Goal: Task Accomplishment & Management: Use online tool/utility

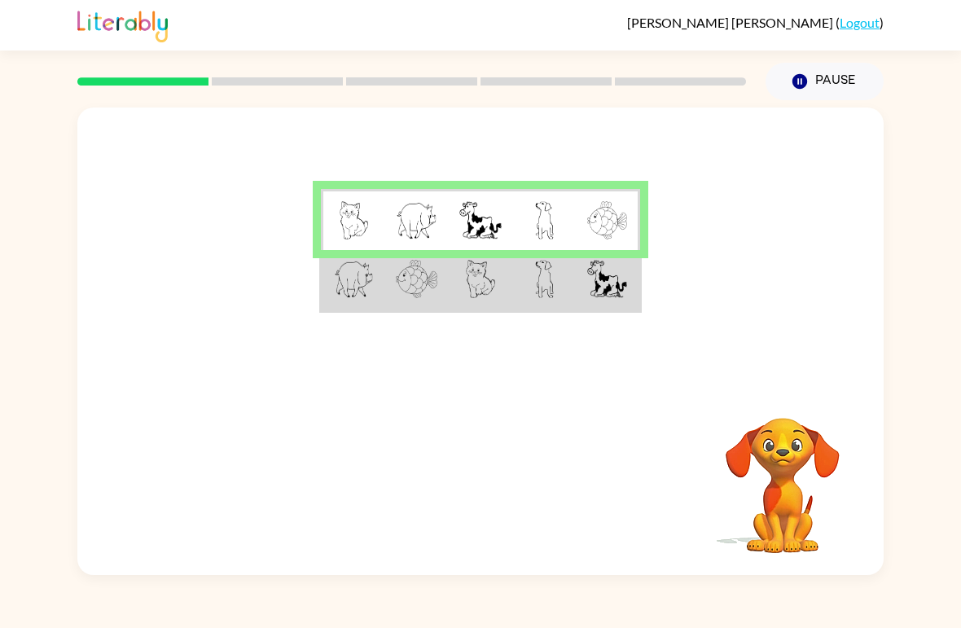
click at [594, 287] on img at bounding box center [607, 279] width 40 height 38
click at [475, 226] on img at bounding box center [480, 220] width 42 height 38
click at [471, 217] on img at bounding box center [480, 220] width 42 height 38
click at [488, 208] on img at bounding box center [480, 220] width 42 height 38
click at [616, 285] on img at bounding box center [607, 279] width 40 height 38
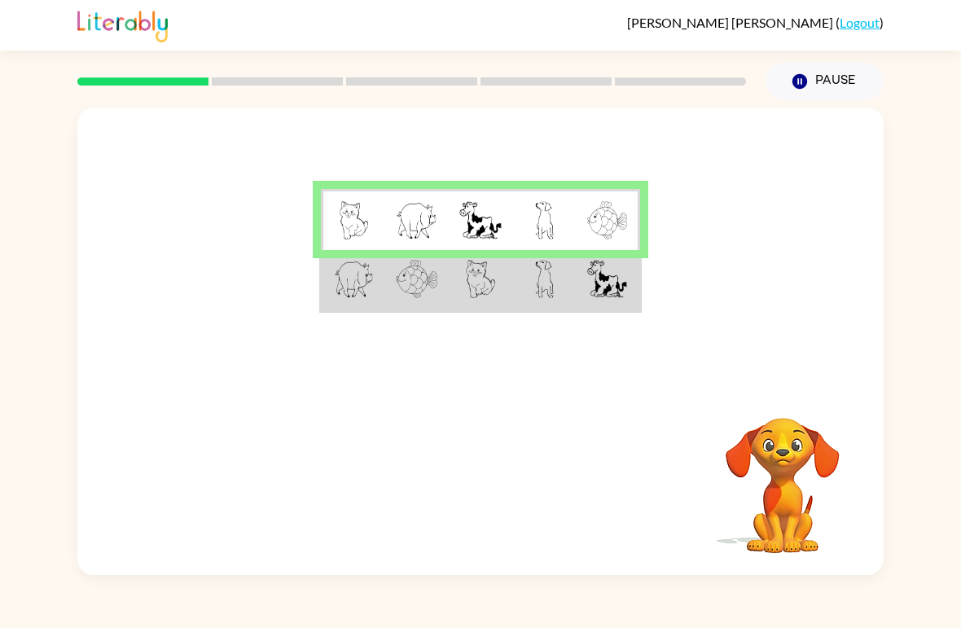
click at [616, 284] on img at bounding box center [607, 279] width 40 height 38
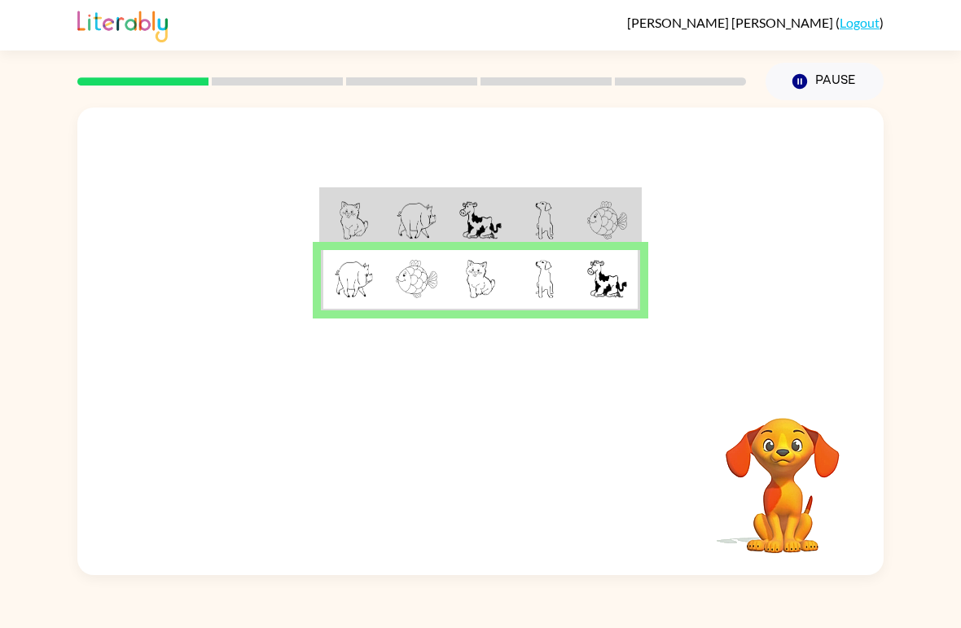
click at [607, 280] on img at bounding box center [607, 279] width 40 height 38
click at [616, 280] on img at bounding box center [607, 279] width 40 height 38
click at [511, 450] on div "Your browser must support playing .mp4 files to use Literably. Please try using…" at bounding box center [480, 483] width 806 height 183
click at [474, 473] on icon "button" at bounding box center [481, 483] width 29 height 29
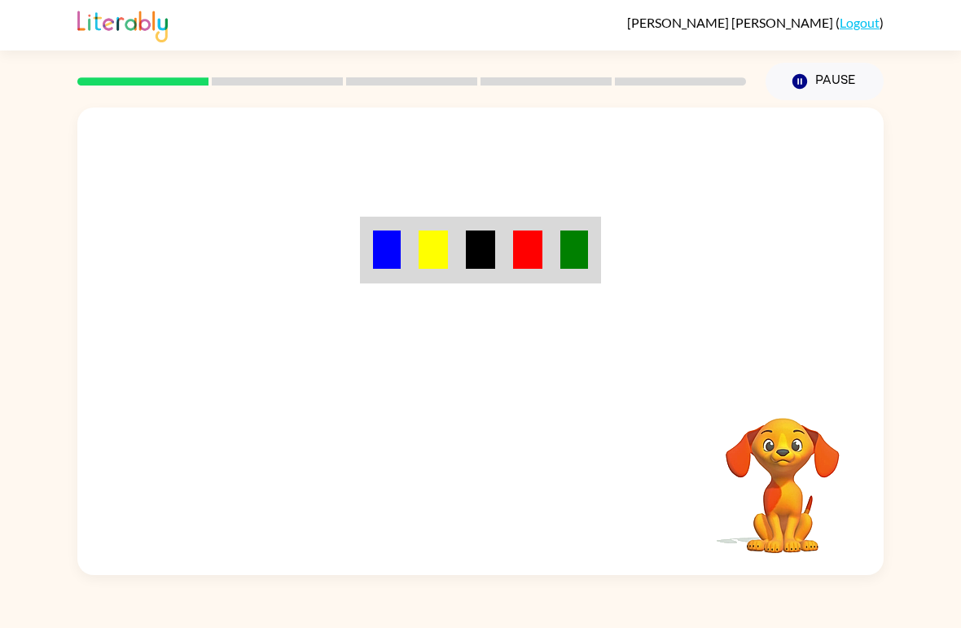
click at [498, 504] on div "Your browser must support playing .mp4 files to use Literably. Please try using…" at bounding box center [480, 340] width 806 height 467
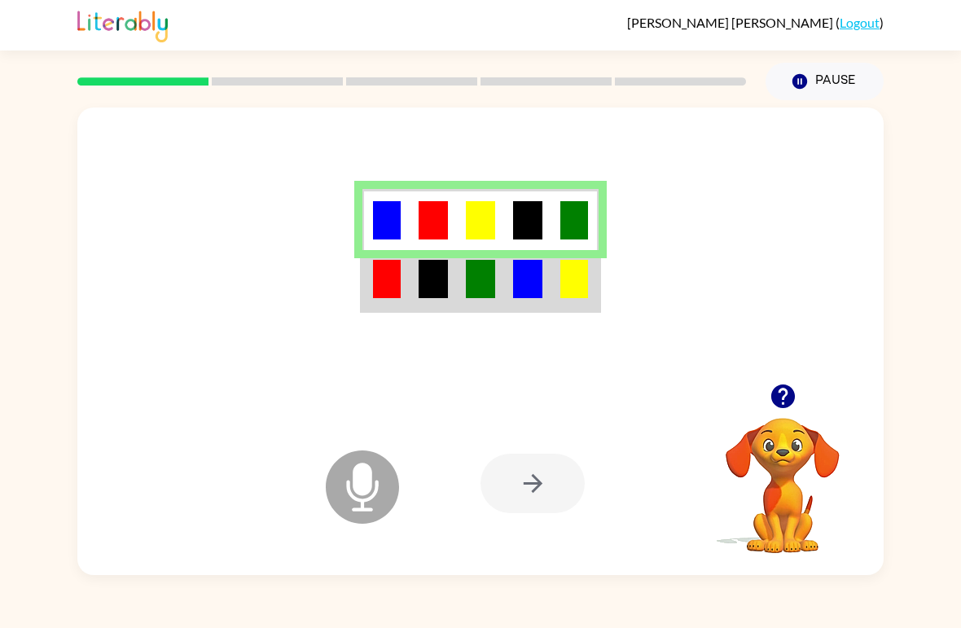
click at [591, 278] on td at bounding box center [574, 280] width 47 height 61
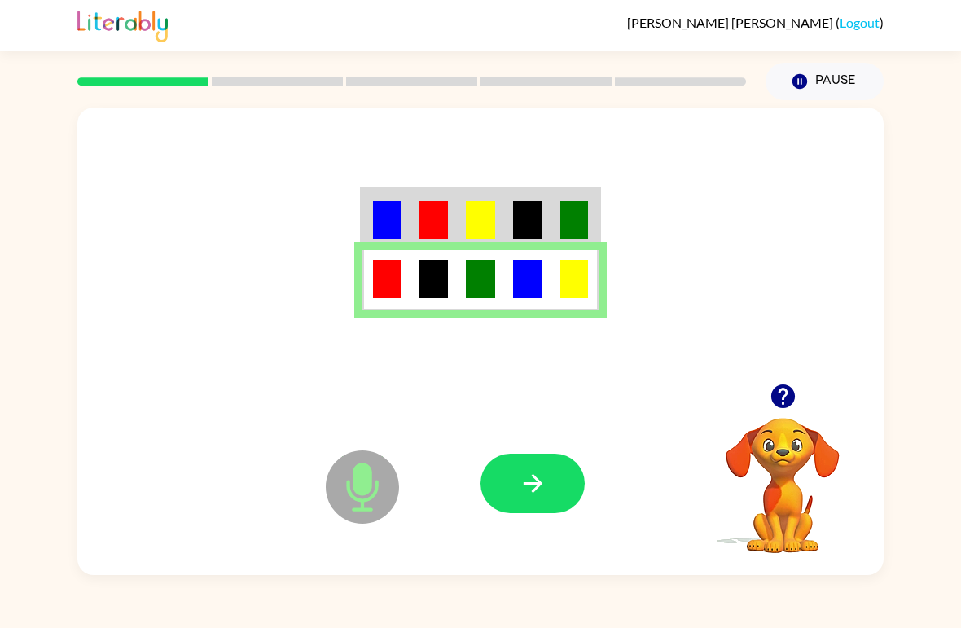
click at [554, 498] on button "button" at bounding box center [532, 483] width 104 height 59
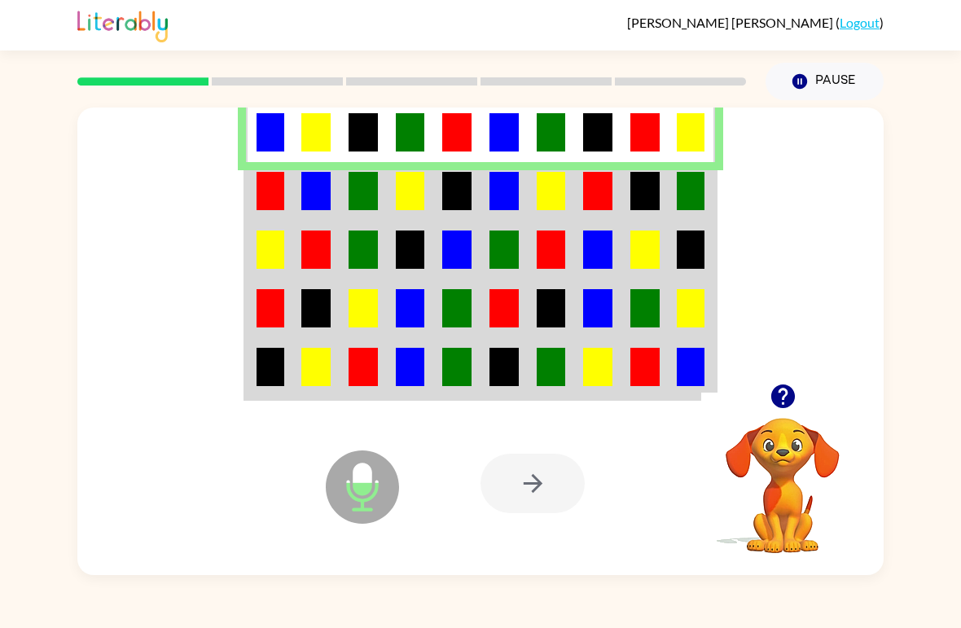
click at [297, 211] on td at bounding box center [315, 191] width 47 height 59
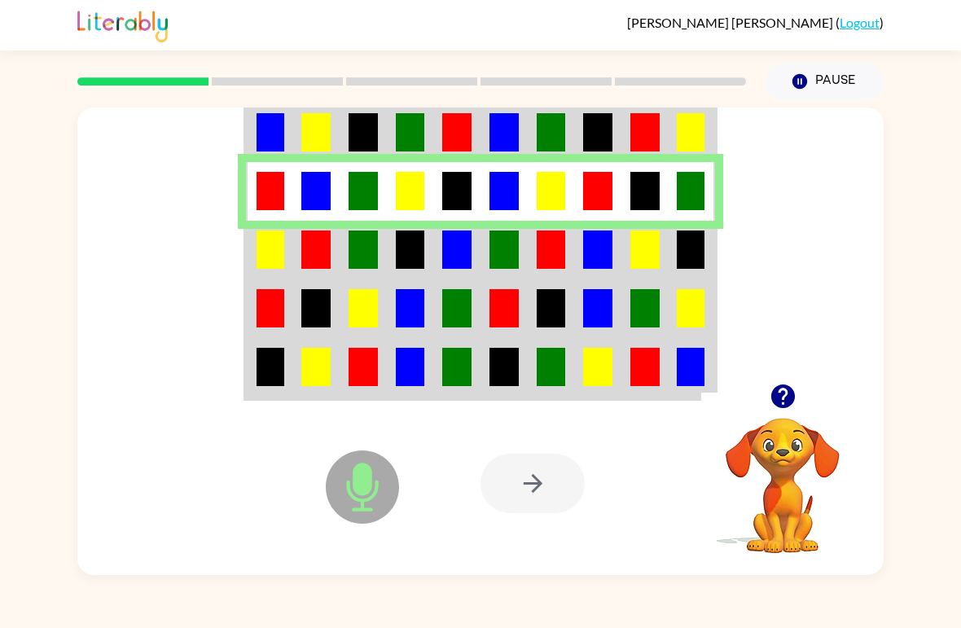
click at [252, 261] on td at bounding box center [269, 250] width 47 height 59
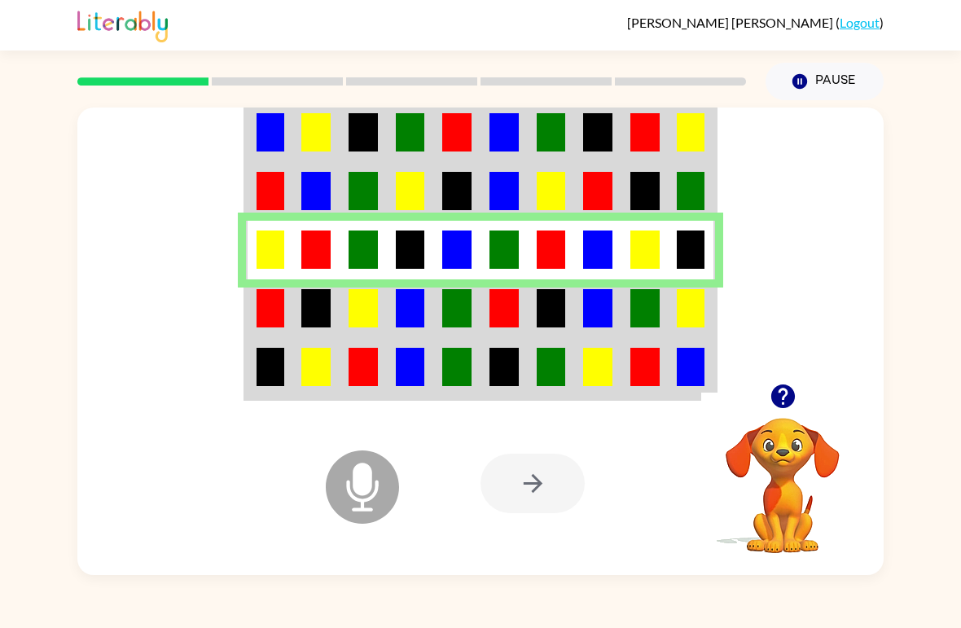
click at [278, 295] on img at bounding box center [271, 308] width 28 height 38
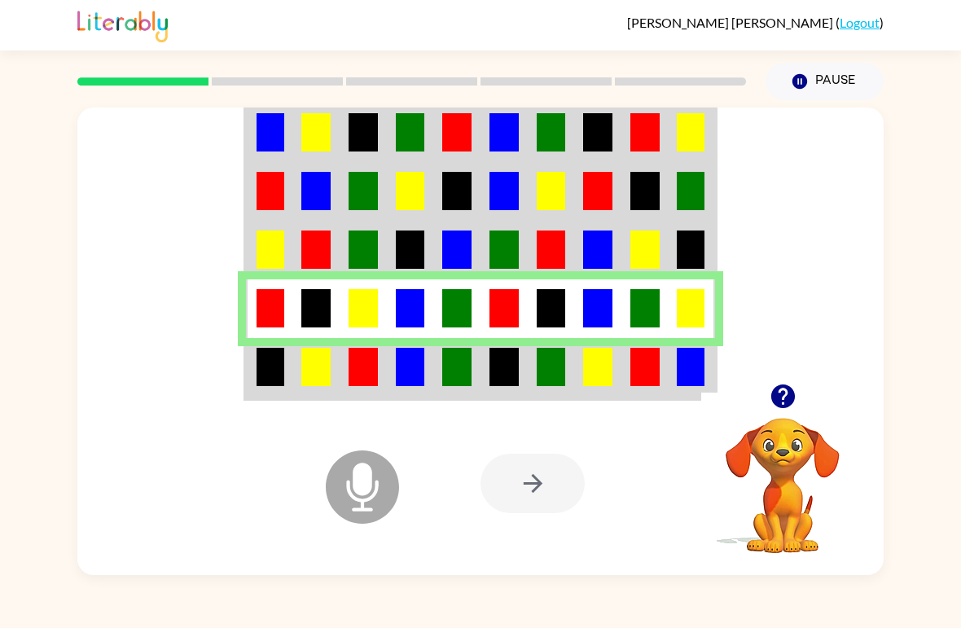
click at [446, 356] on img at bounding box center [456, 367] width 29 height 38
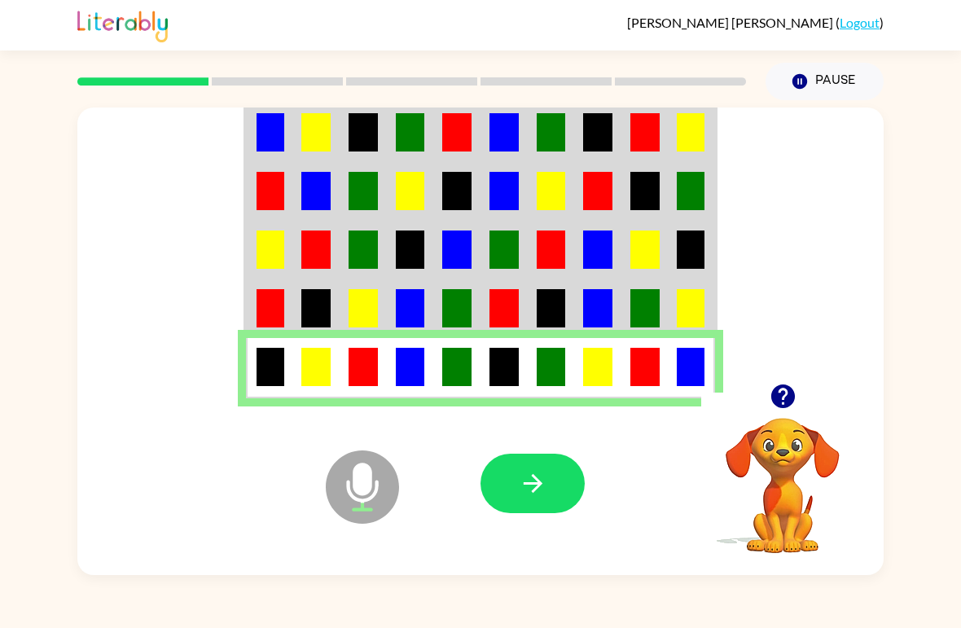
click at [540, 493] on icon "button" at bounding box center [533, 483] width 29 height 29
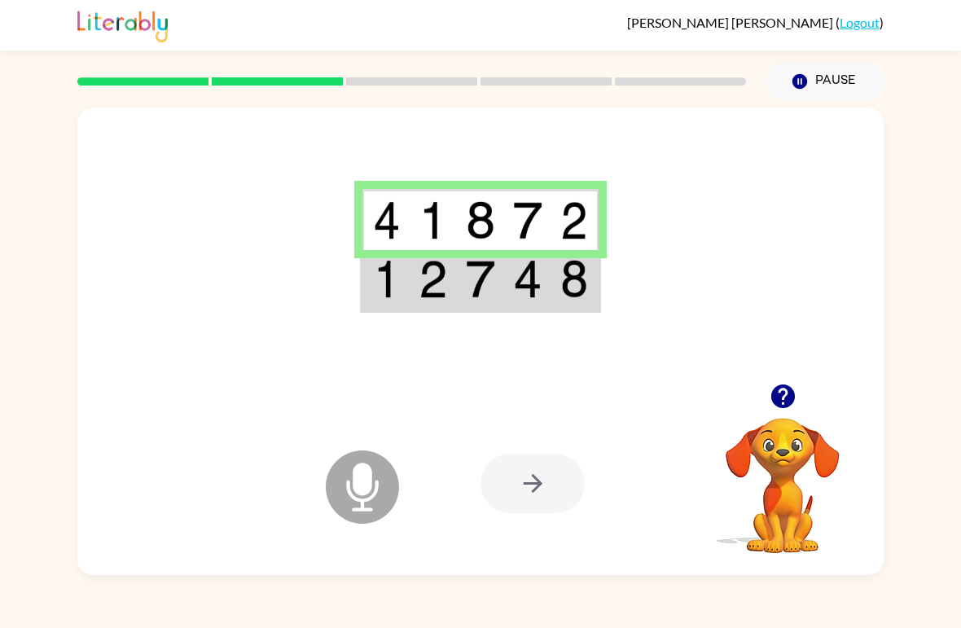
click at [499, 266] on td at bounding box center [480, 280] width 47 height 61
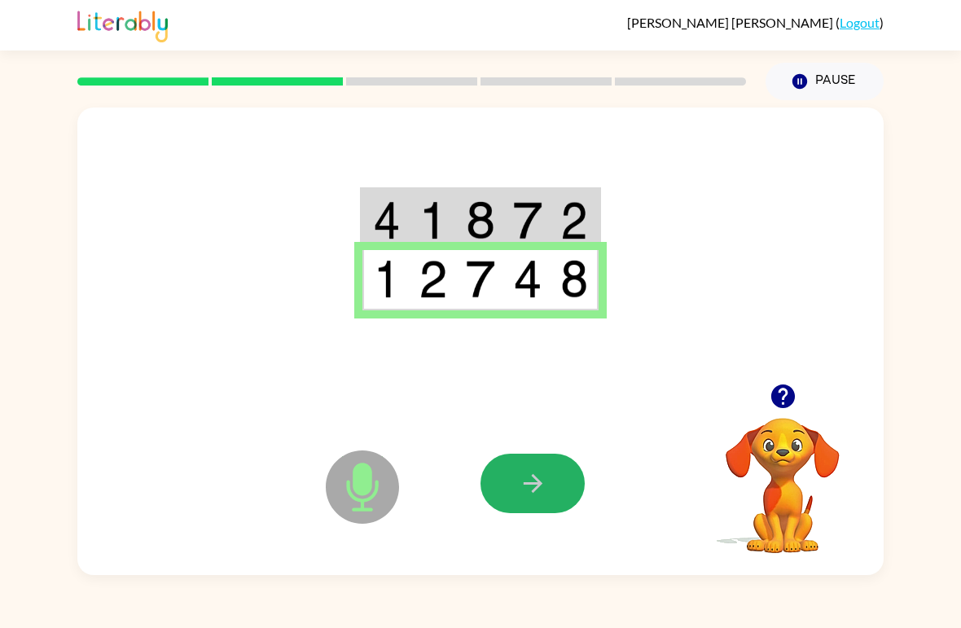
click at [542, 506] on button "button" at bounding box center [532, 483] width 104 height 59
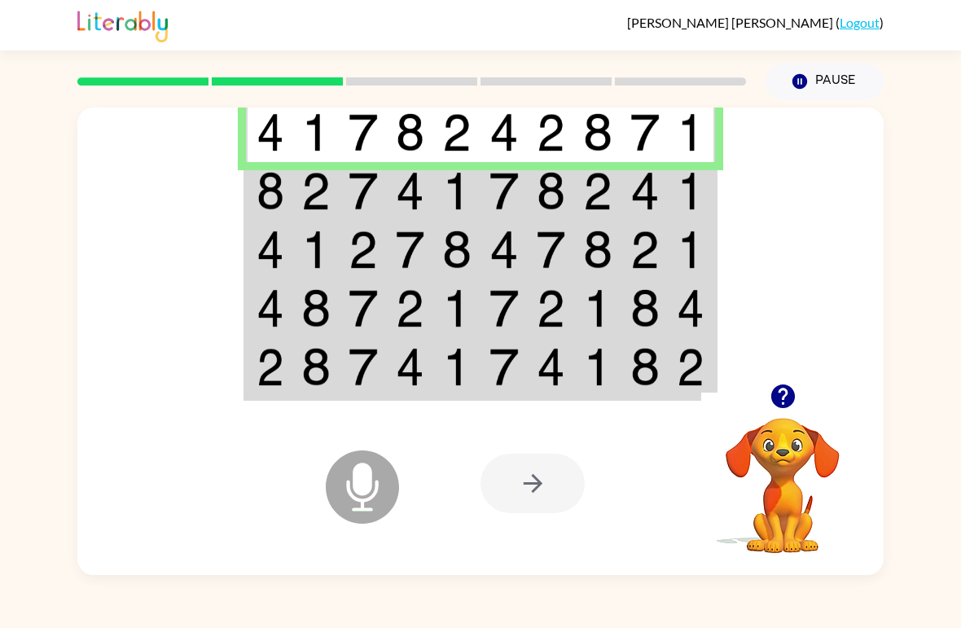
click at [669, 173] on td at bounding box center [692, 191] width 47 height 59
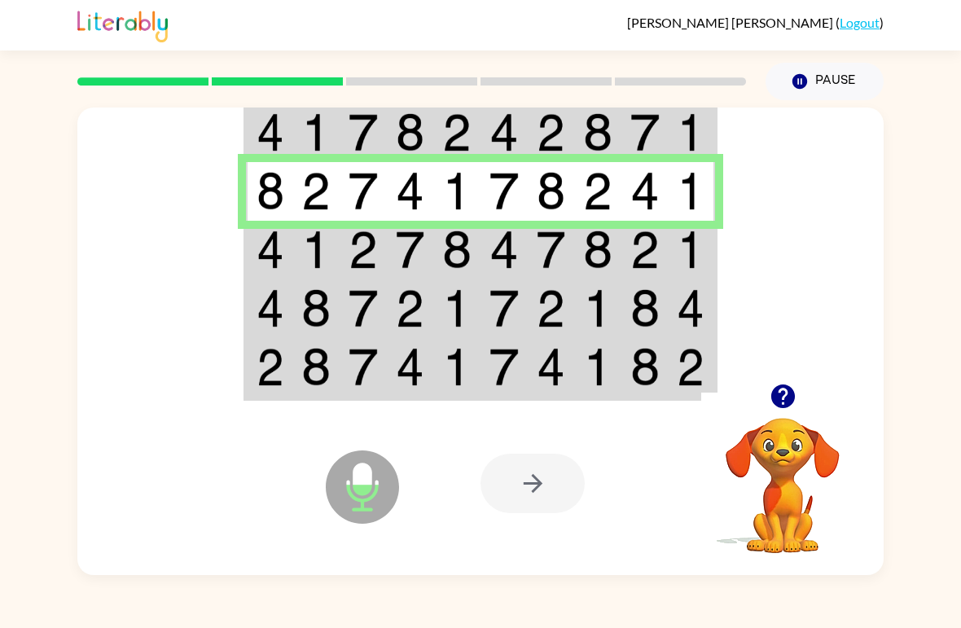
click at [647, 256] on img at bounding box center [644, 249] width 29 height 38
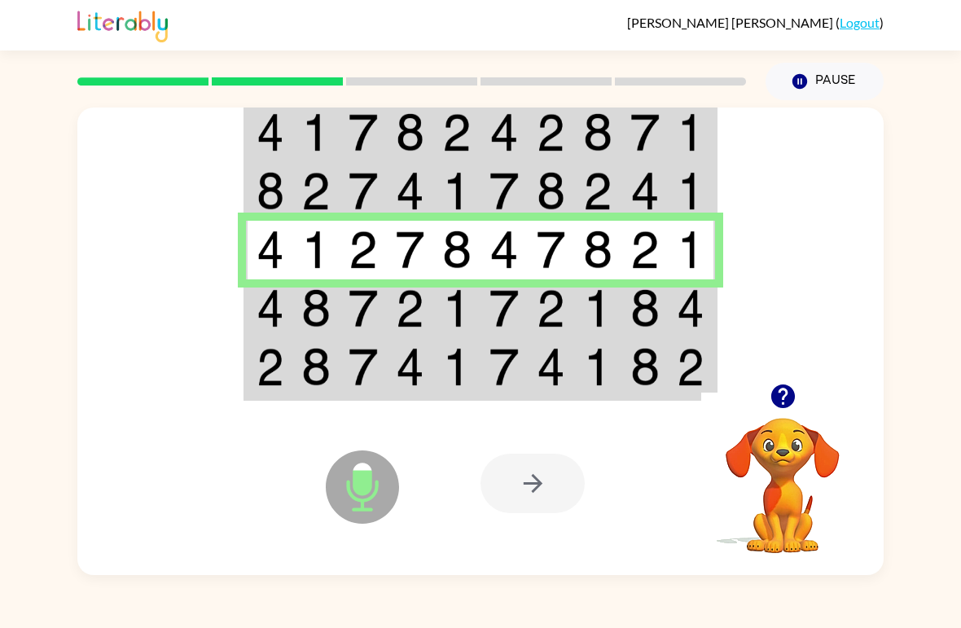
click at [357, 335] on td at bounding box center [363, 308] width 47 height 59
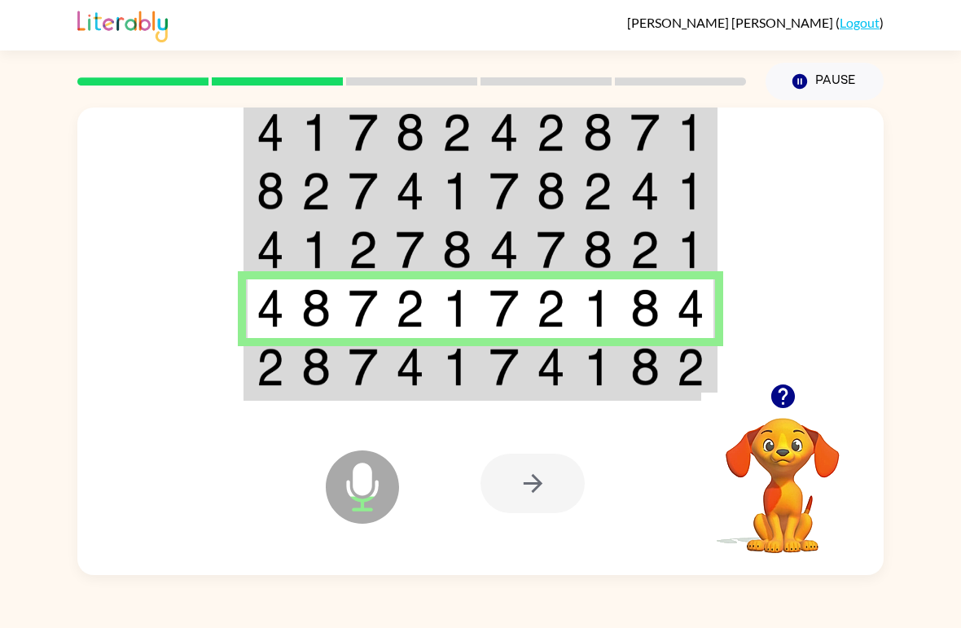
click at [615, 352] on td at bounding box center [597, 368] width 47 height 61
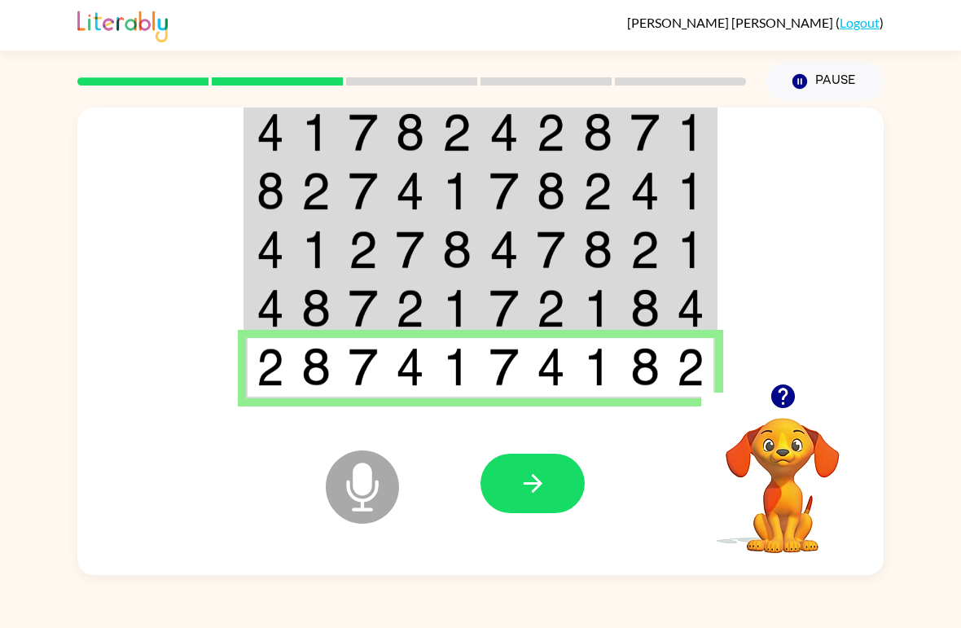
click at [537, 483] on icon "button" at bounding box center [533, 483] width 29 height 29
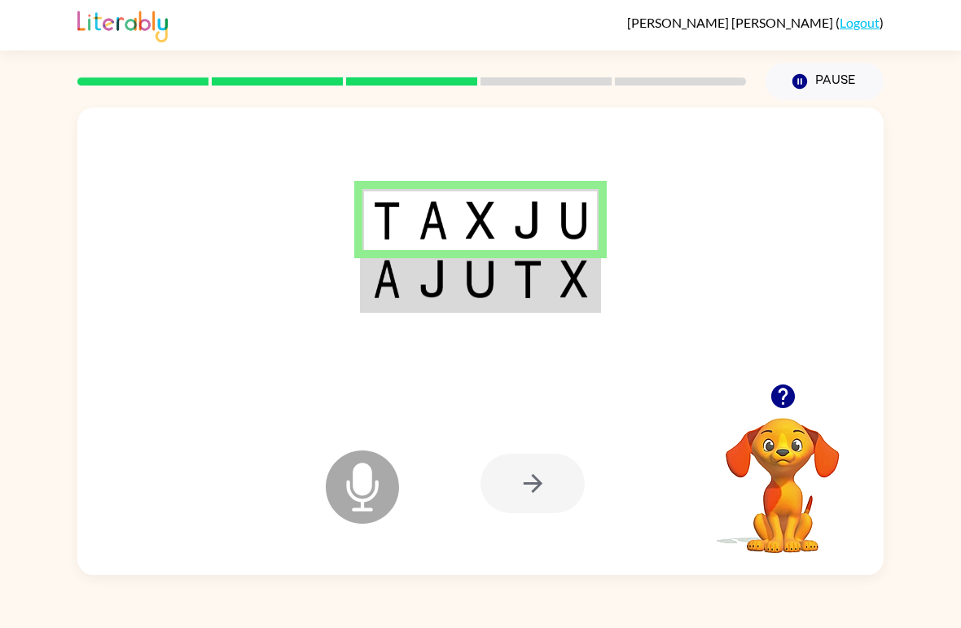
click at [504, 289] on td at bounding box center [480, 280] width 47 height 61
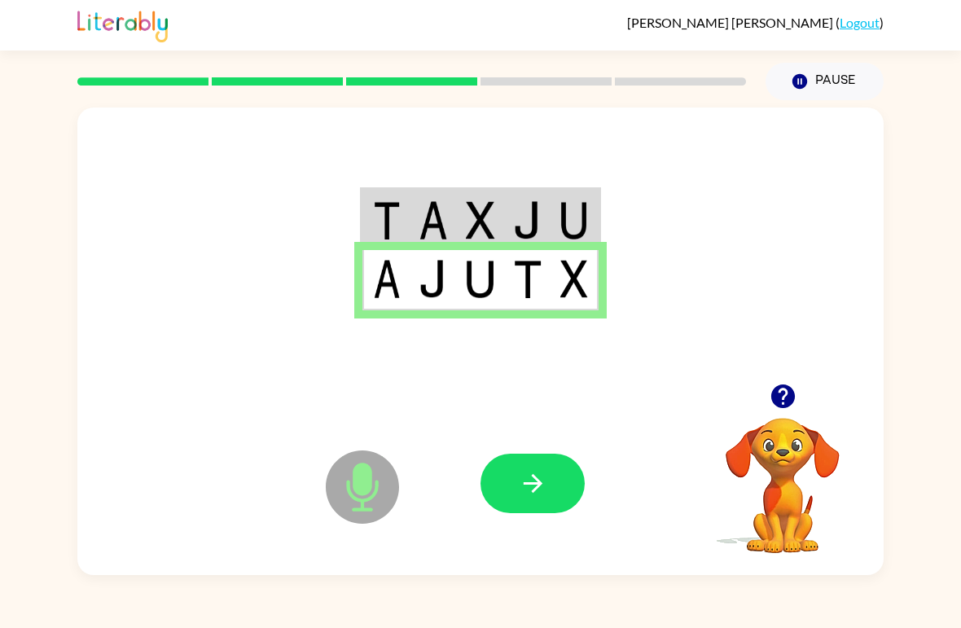
click at [555, 468] on button "button" at bounding box center [532, 483] width 104 height 59
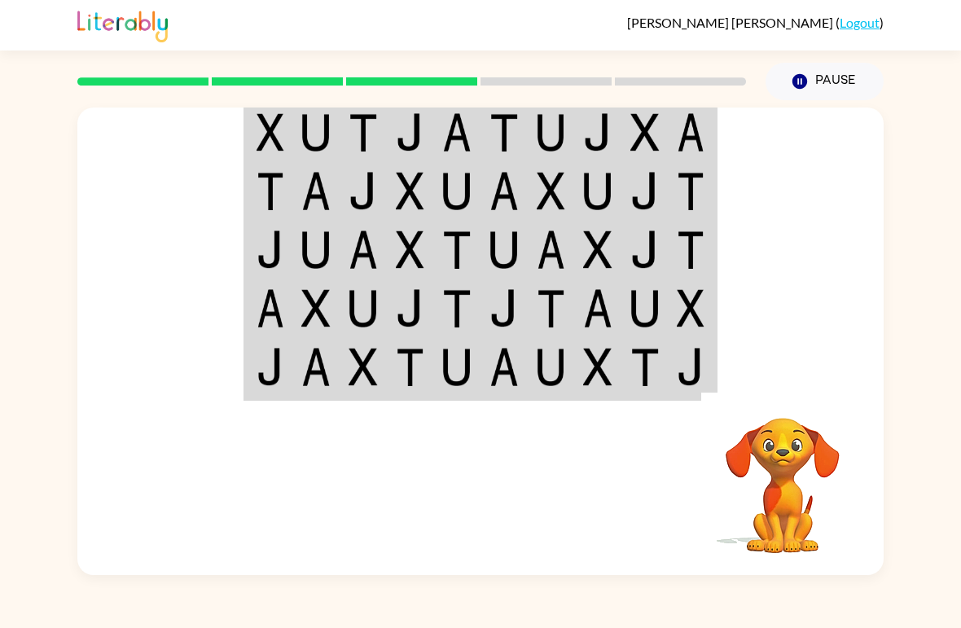
click at [793, 486] on video "Your browser must support playing .mp4 files to use Literably. Please try using…" at bounding box center [782, 473] width 163 height 163
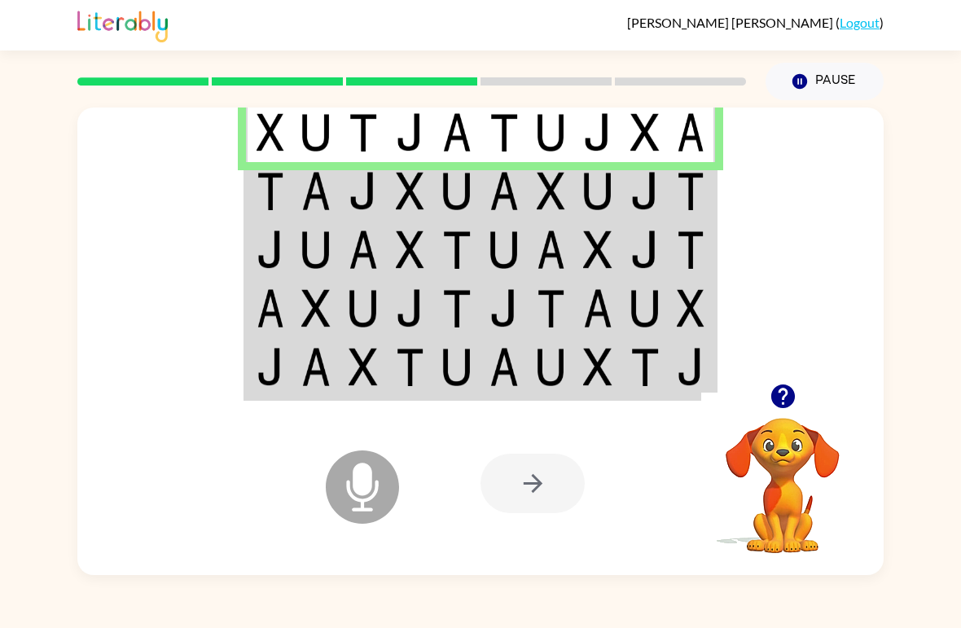
click at [379, 205] on td at bounding box center [363, 191] width 47 height 59
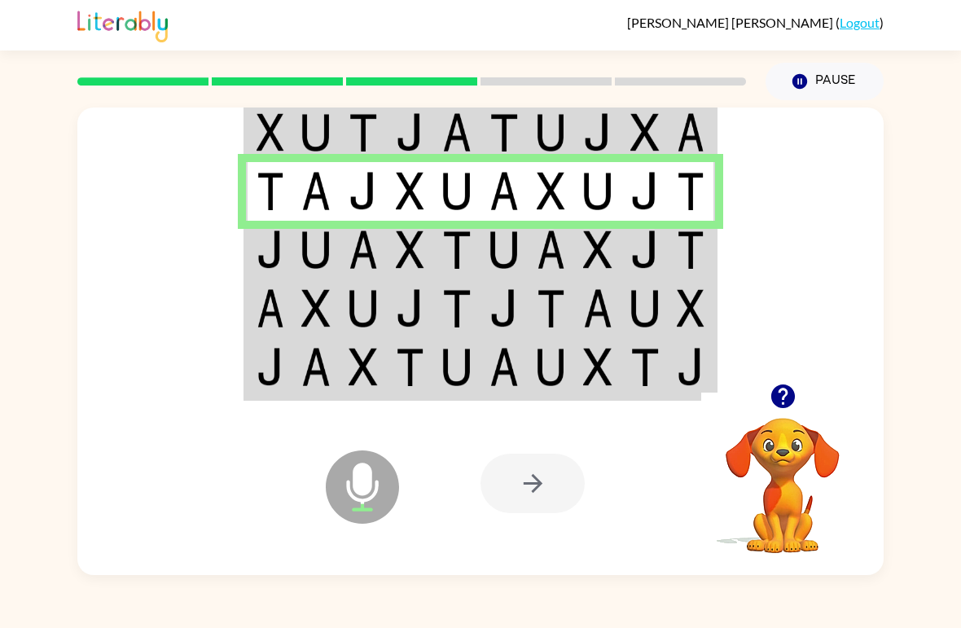
click at [691, 271] on td at bounding box center [692, 250] width 47 height 59
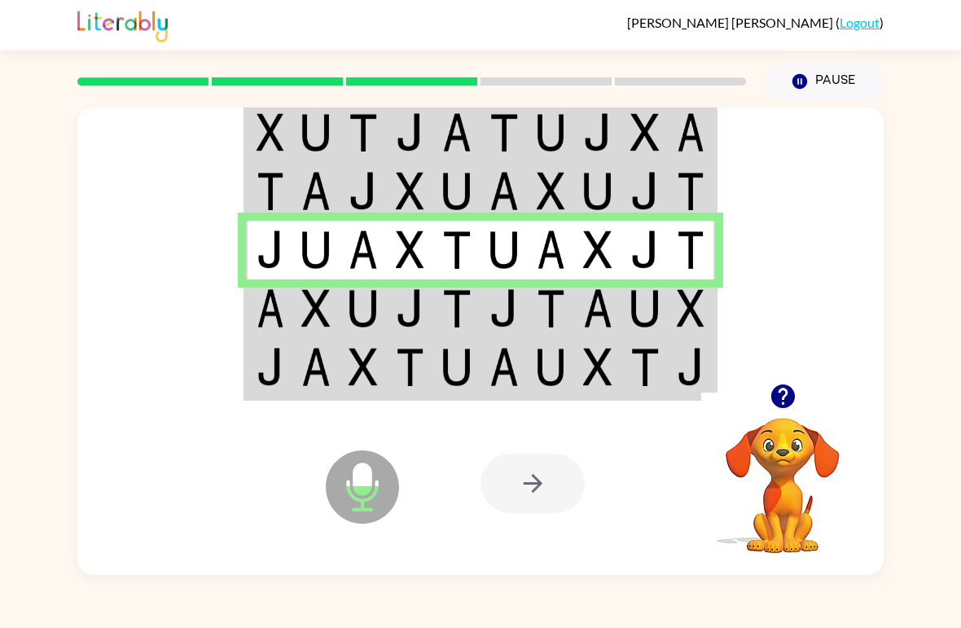
click at [715, 317] on td at bounding box center [692, 308] width 47 height 59
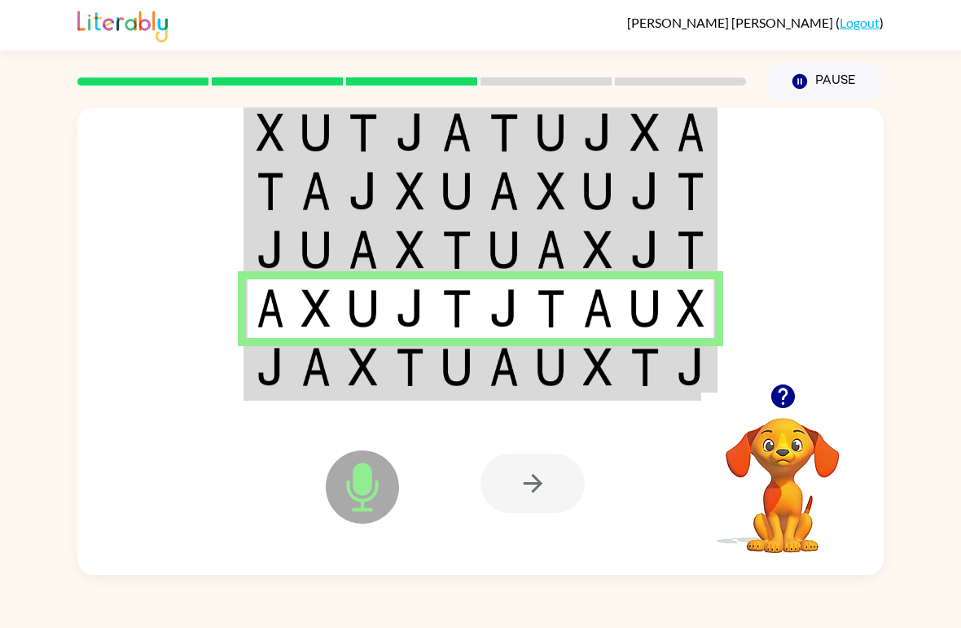
click at [672, 376] on td at bounding box center [692, 368] width 47 height 61
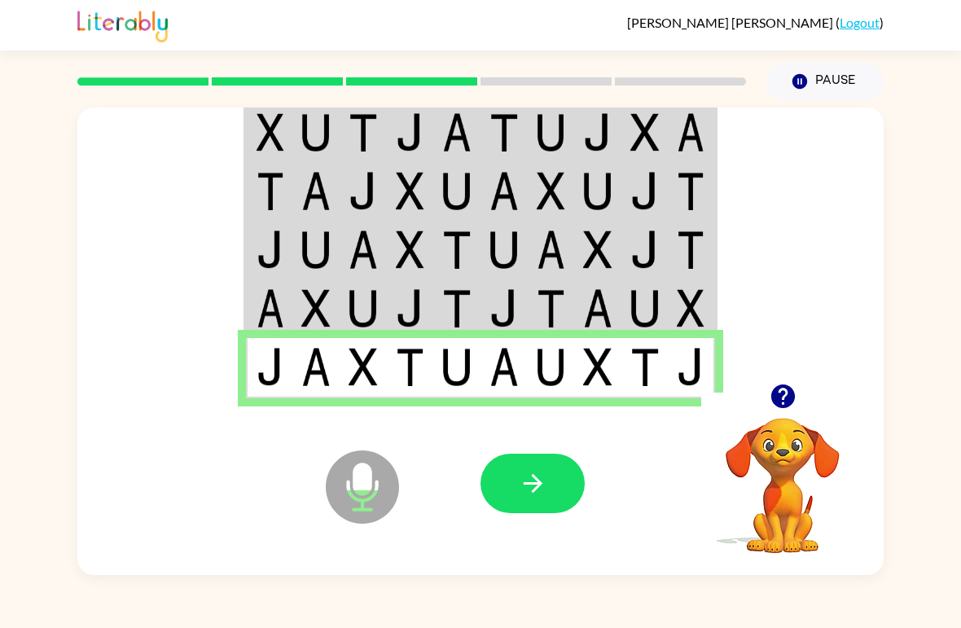
click at [541, 482] on icon "button" at bounding box center [533, 483] width 29 height 29
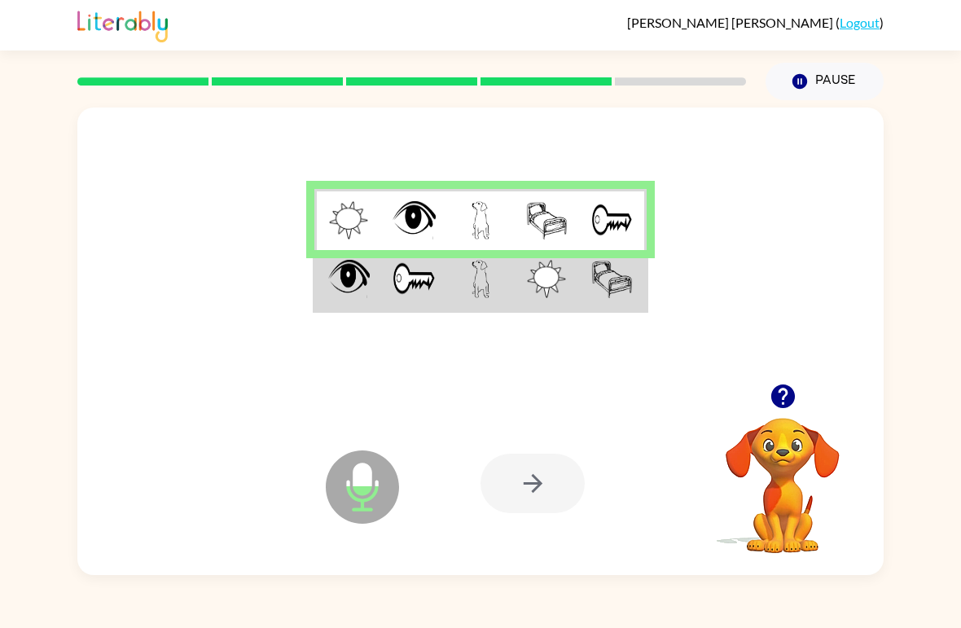
click at [625, 305] on td at bounding box center [613, 280] width 66 height 61
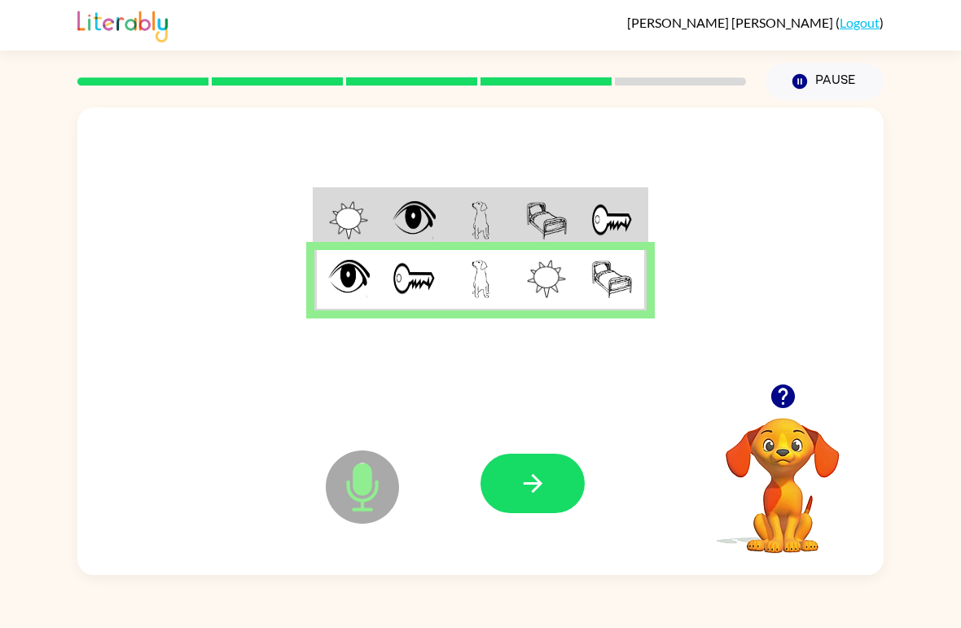
click at [594, 446] on div at bounding box center [600, 483] width 240 height 183
click at [566, 509] on button "button" at bounding box center [532, 483] width 104 height 59
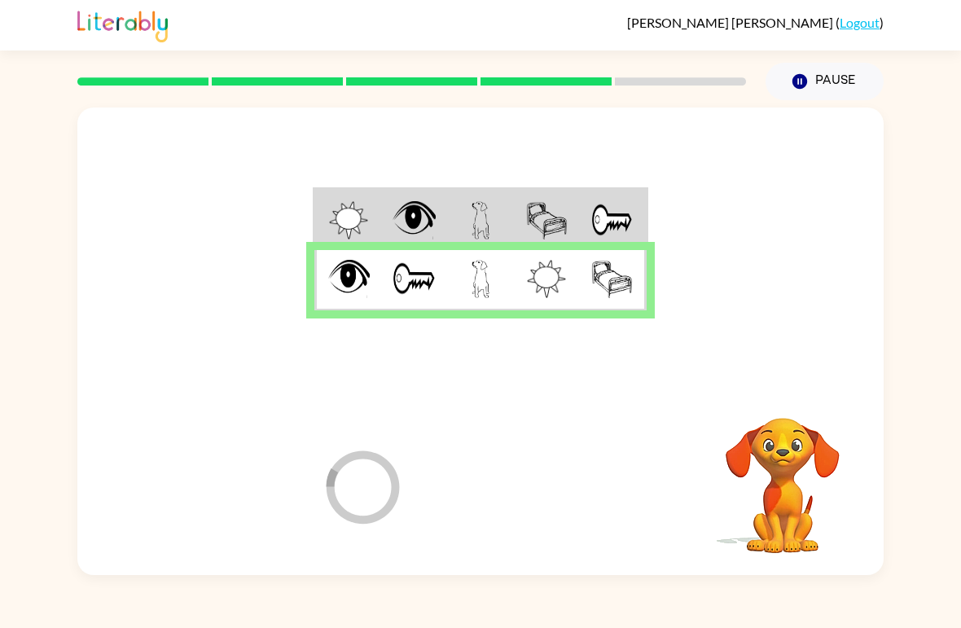
click at [542, 489] on div at bounding box center [600, 483] width 240 height 183
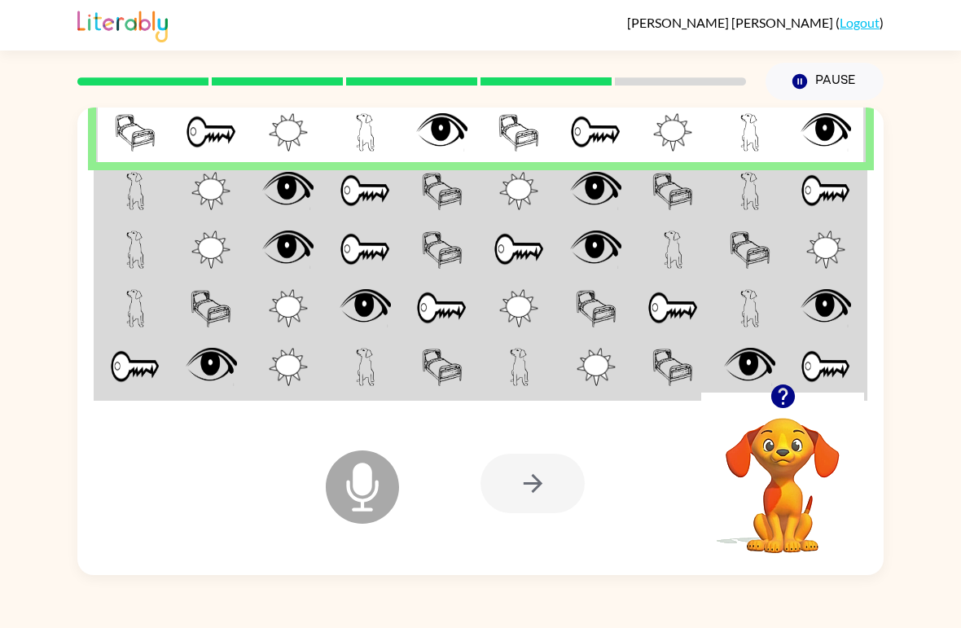
click at [134, 199] on img at bounding box center [135, 191] width 19 height 38
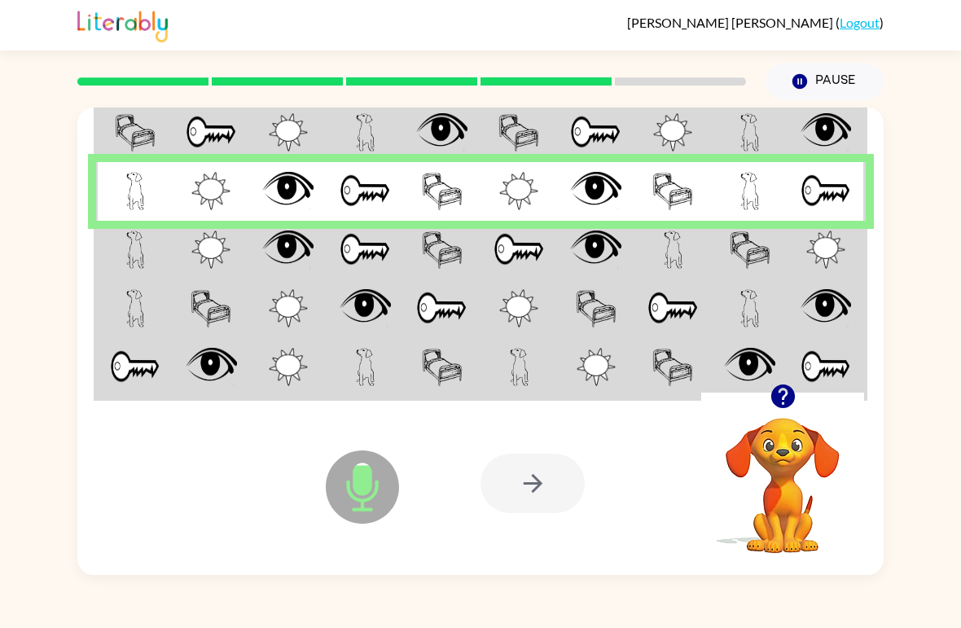
click at [115, 251] on td at bounding box center [134, 250] width 77 height 59
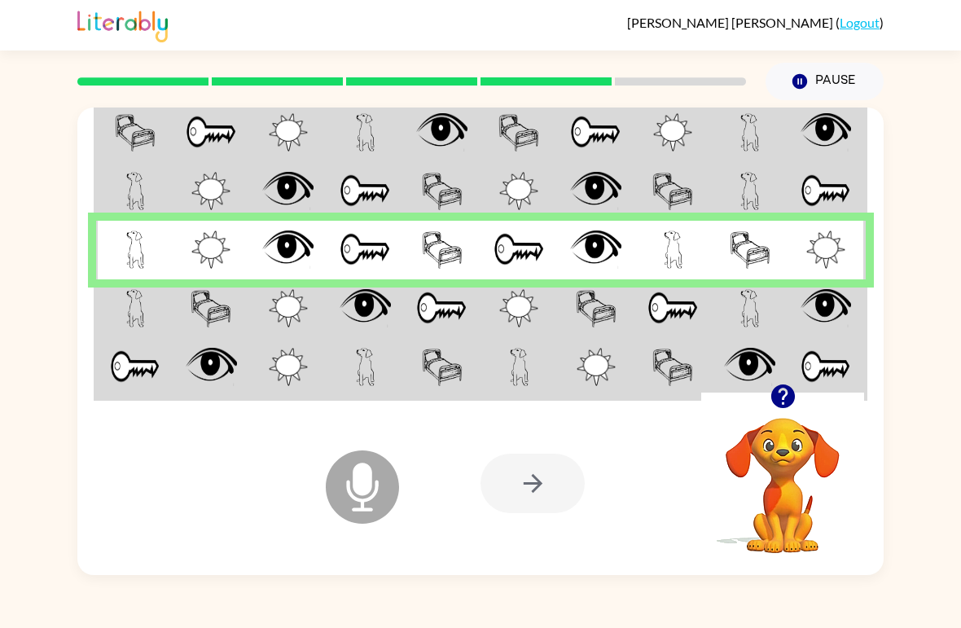
click at [865, 213] on td at bounding box center [826, 191] width 77 height 59
click at [829, 321] on img at bounding box center [825, 308] width 50 height 38
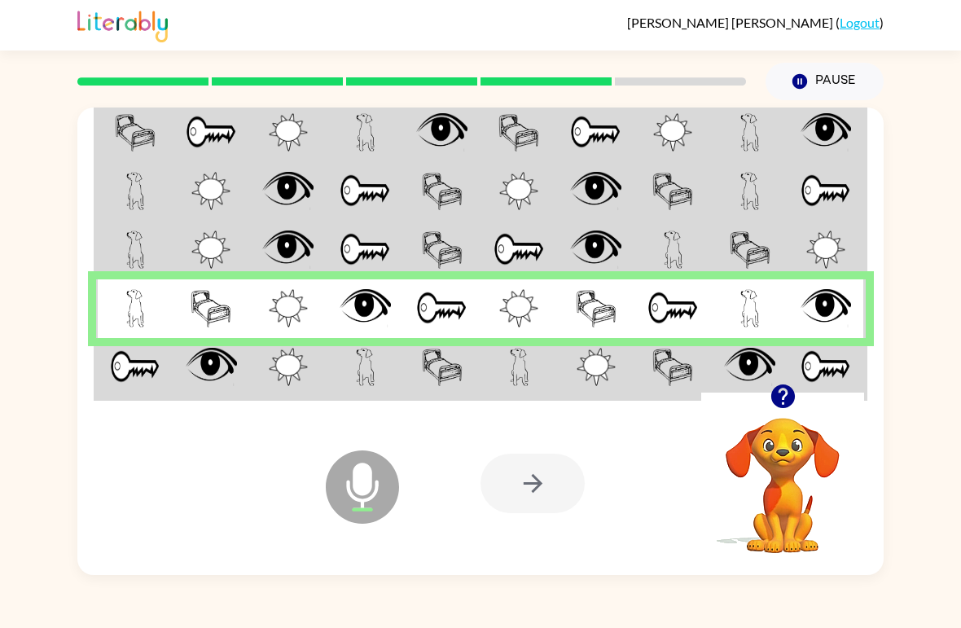
click at [125, 365] on img at bounding box center [135, 367] width 50 height 38
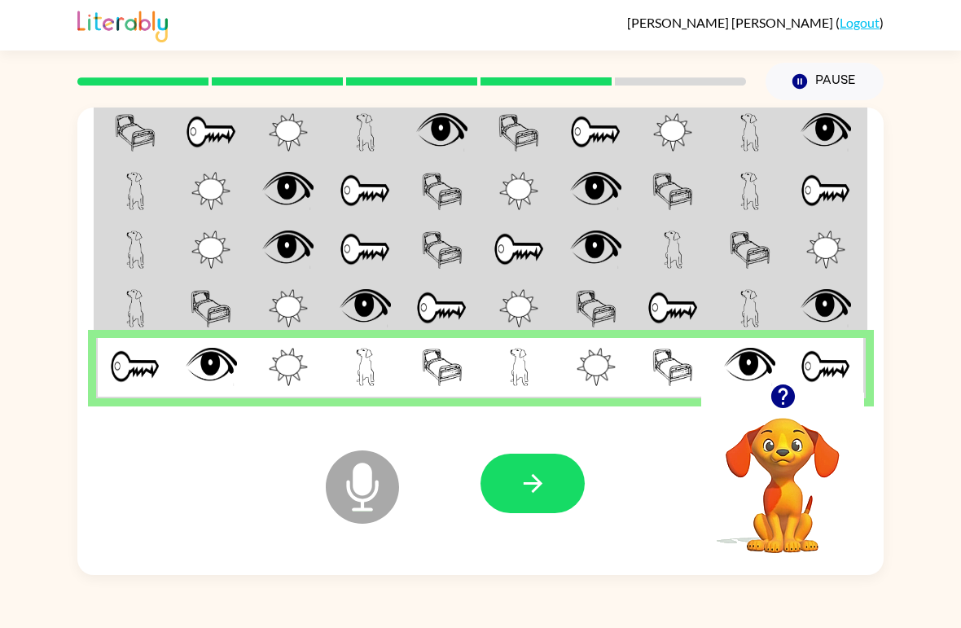
click at [545, 481] on icon "button" at bounding box center [533, 483] width 29 height 29
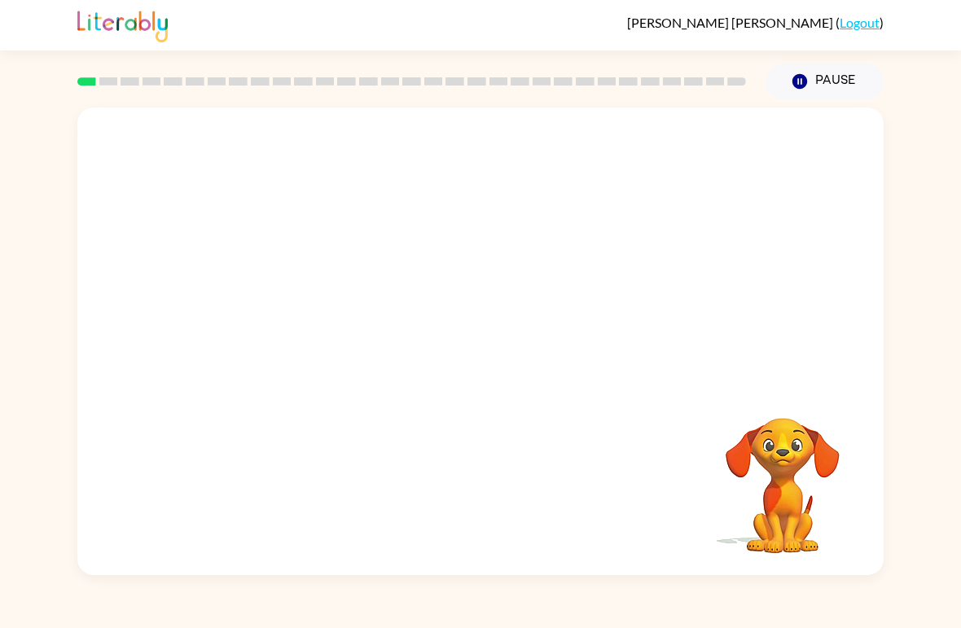
click at [867, 22] on link "Logout" at bounding box center [860, 22] width 40 height 15
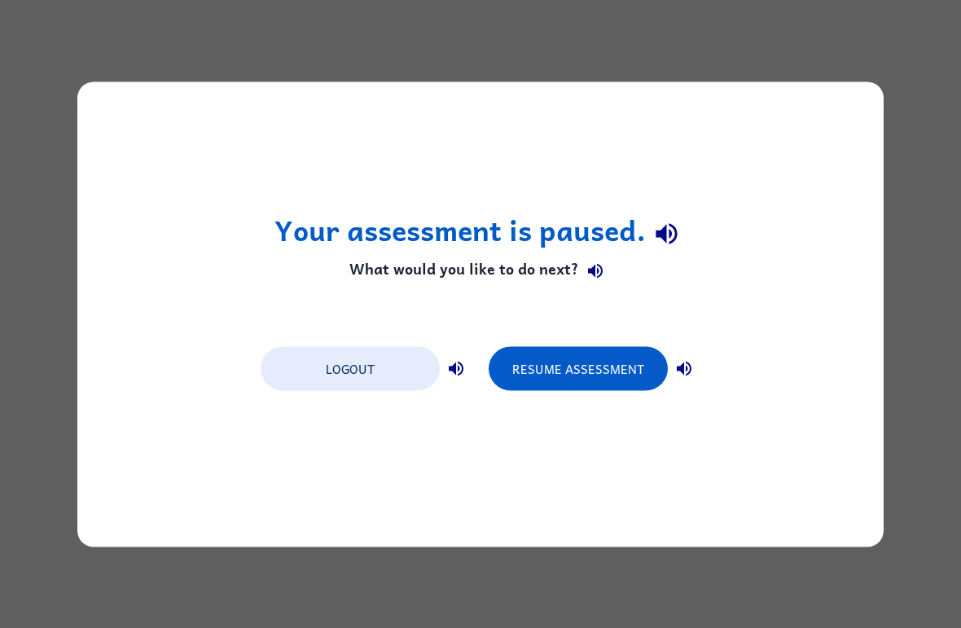
click at [603, 388] on button "Resume Assessment" at bounding box center [578, 368] width 179 height 44
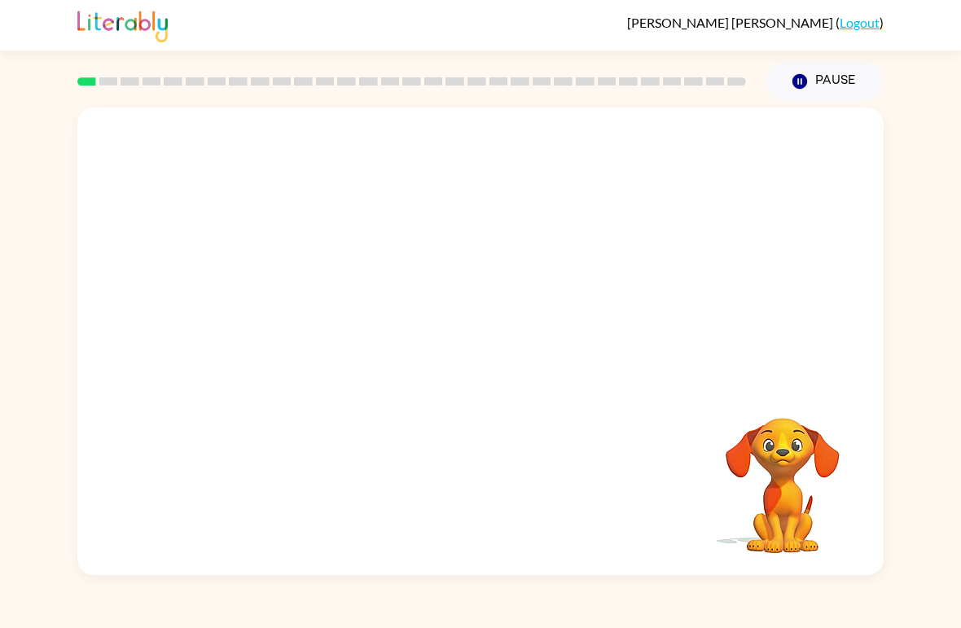
click at [862, 28] on link "Logout" at bounding box center [860, 22] width 40 height 15
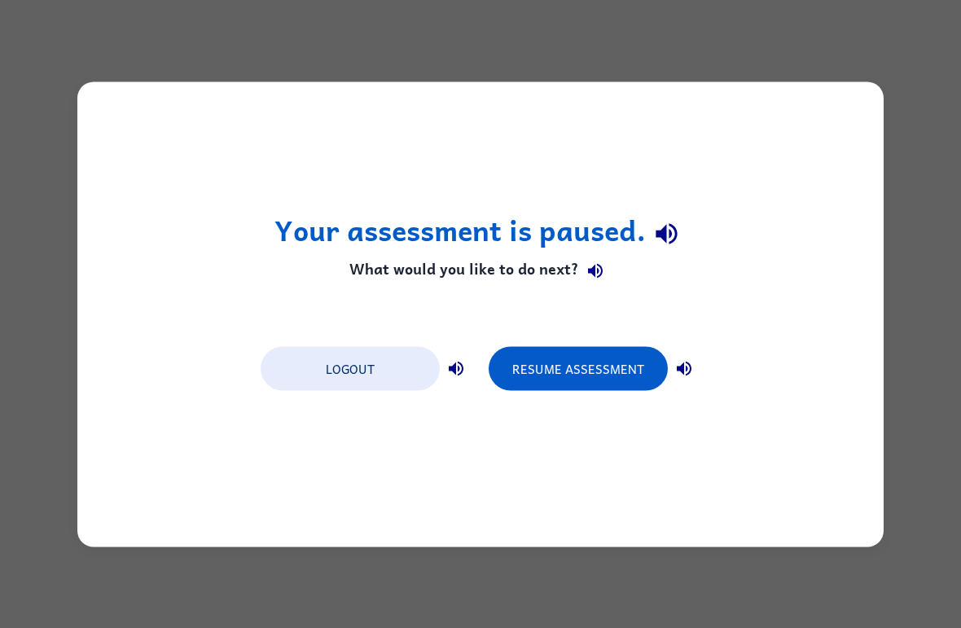
click at [354, 374] on button "Logout" at bounding box center [350, 368] width 179 height 44
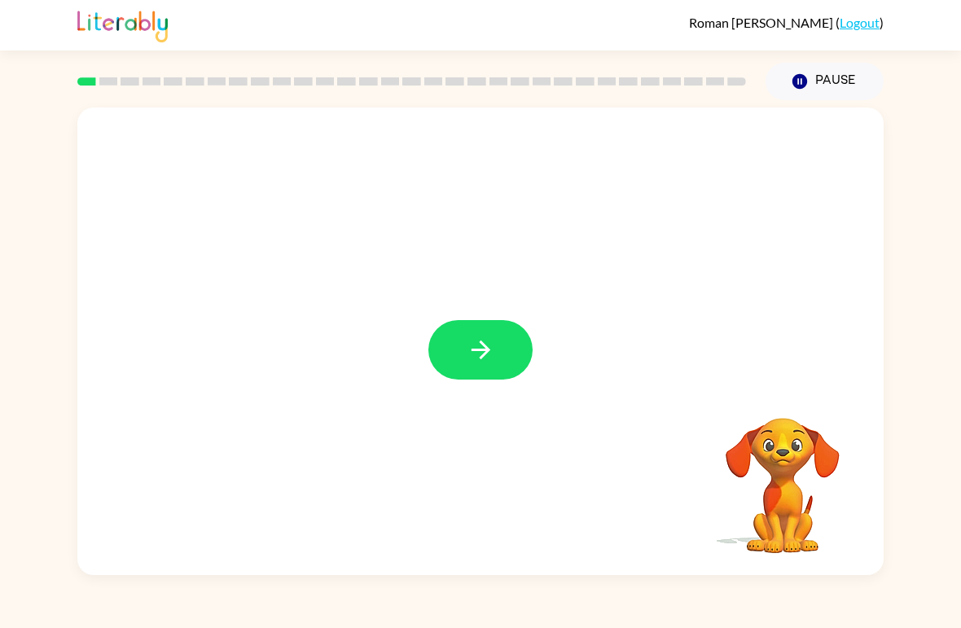
click at [482, 349] on icon "button" at bounding box center [481, 349] width 29 height 29
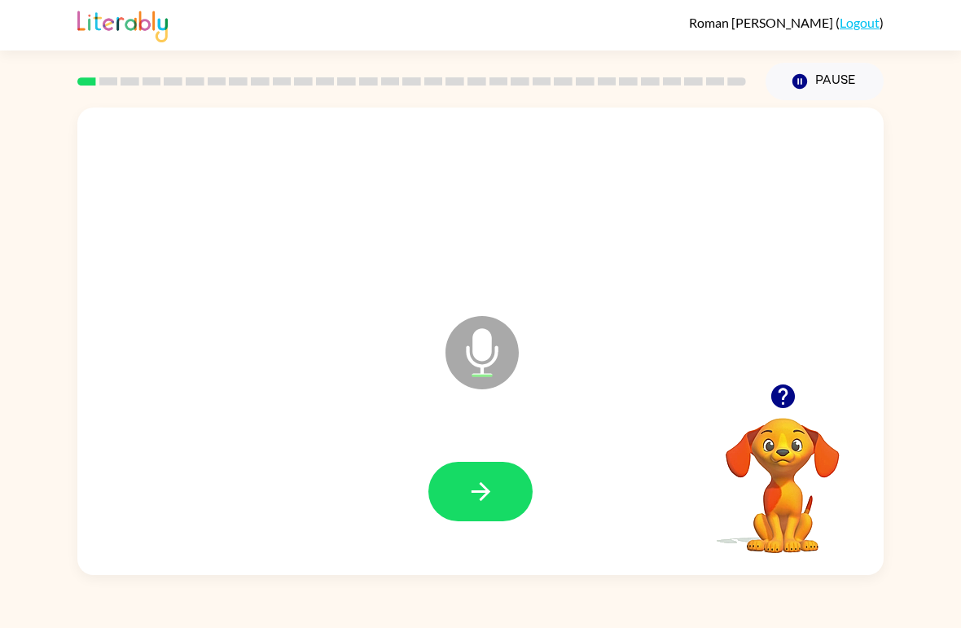
click at [453, 530] on div at bounding box center [481, 492] width 774 height 134
click at [478, 494] on icon "button" at bounding box center [481, 491] width 29 height 29
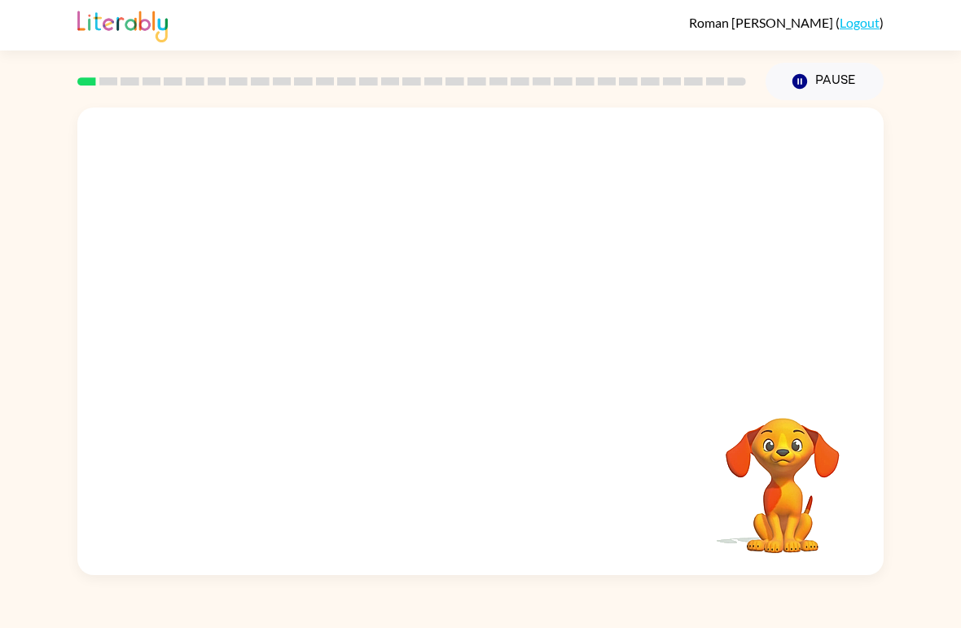
click at [8, 416] on div "Your browser must support playing .mp4 files to use Literably. Please try using…" at bounding box center [480, 337] width 961 height 475
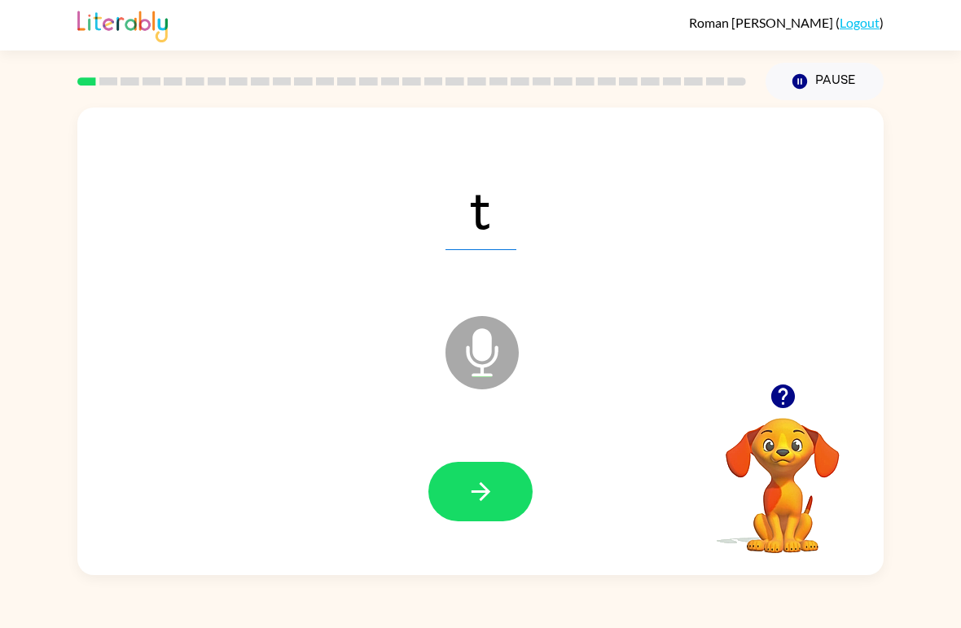
click at [437, 485] on button "button" at bounding box center [480, 491] width 104 height 59
click at [437, 478] on button "button" at bounding box center [480, 491] width 104 height 59
click at [467, 481] on icon "button" at bounding box center [481, 491] width 29 height 29
click at [544, 493] on div at bounding box center [481, 492] width 774 height 134
click at [511, 495] on button "button" at bounding box center [480, 491] width 104 height 59
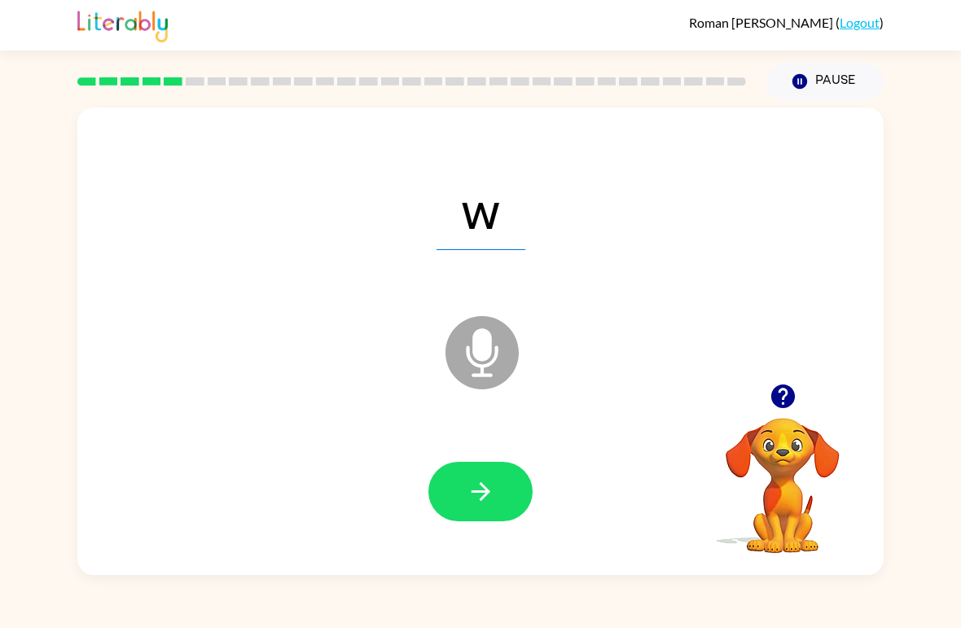
click at [476, 487] on icon "button" at bounding box center [481, 491] width 29 height 29
click at [475, 498] on icon "button" at bounding box center [481, 491] width 29 height 29
click at [497, 476] on button "button" at bounding box center [480, 491] width 104 height 59
click at [495, 489] on button "button" at bounding box center [480, 491] width 104 height 59
click at [524, 488] on button "button" at bounding box center [480, 491] width 104 height 59
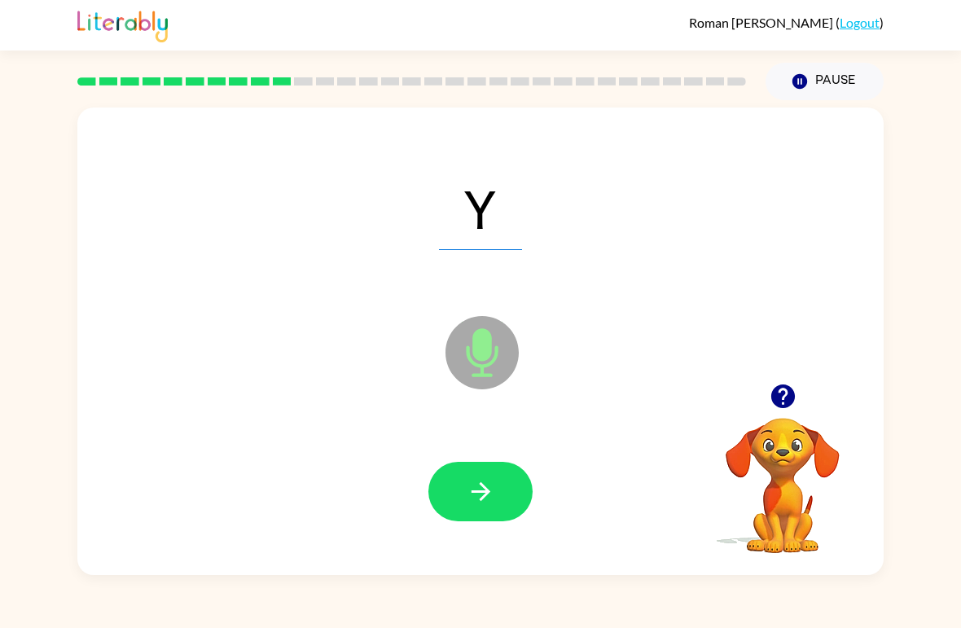
click at [481, 465] on button "button" at bounding box center [480, 491] width 104 height 59
click at [506, 485] on button "button" at bounding box center [480, 491] width 104 height 59
click at [493, 497] on icon "button" at bounding box center [481, 491] width 29 height 29
click at [493, 478] on icon "button" at bounding box center [481, 491] width 29 height 29
click at [473, 494] on icon "button" at bounding box center [481, 491] width 29 height 29
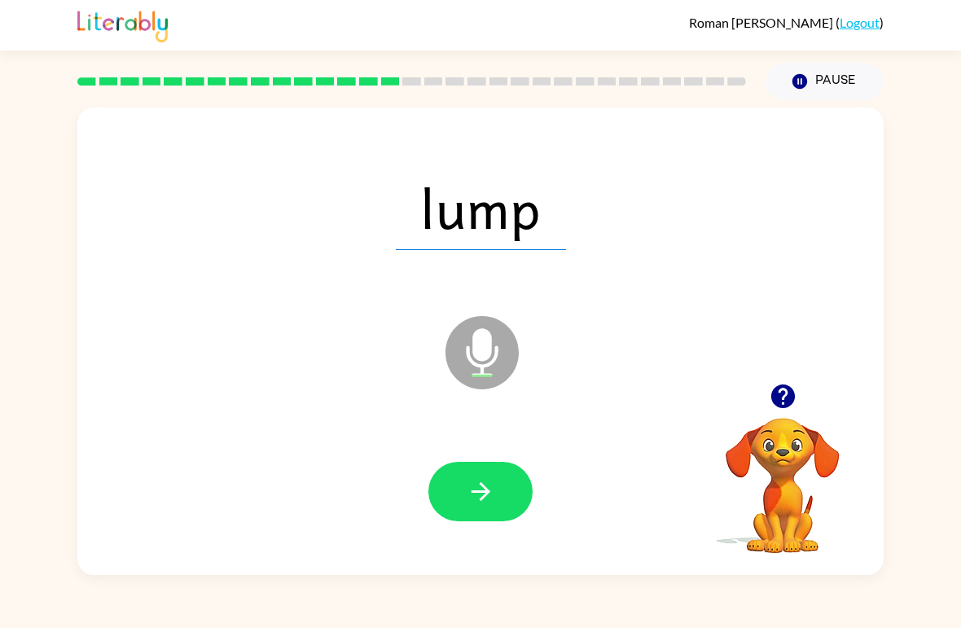
click at [507, 458] on div at bounding box center [481, 492] width 774 height 134
click at [496, 500] on button "button" at bounding box center [480, 491] width 104 height 59
click at [496, 500] on div at bounding box center [480, 491] width 104 height 59
click at [484, 471] on button "button" at bounding box center [480, 491] width 104 height 59
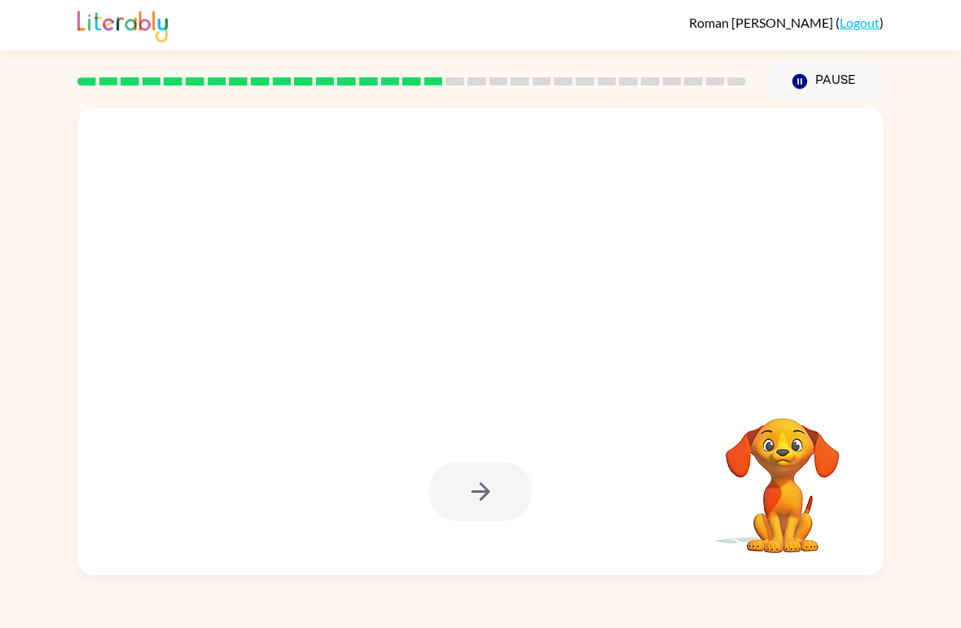
click at [8, 67] on div "[PERSON_NAME] ( Logout ) Pause Pause Your browser must support playing .mp4 fil…" at bounding box center [480, 314] width 961 height 628
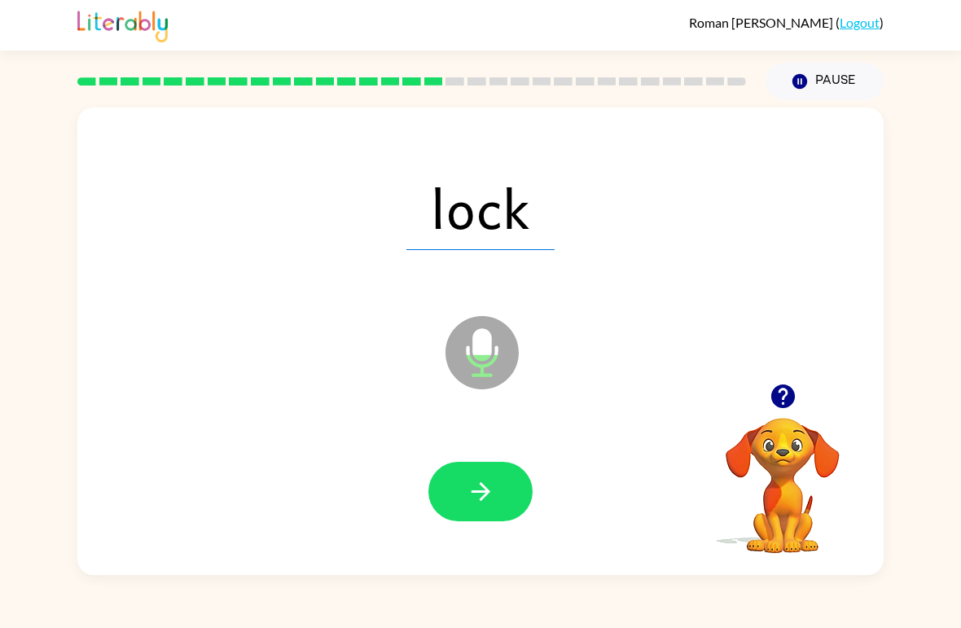
click at [958, 521] on div "lock Microphone The Microphone is here when it is your turn to talk Your browse…" at bounding box center [480, 337] width 961 height 475
click at [482, 489] on icon "button" at bounding box center [481, 491] width 29 height 29
click at [471, 482] on icon "button" at bounding box center [481, 491] width 29 height 29
click at [487, 454] on div at bounding box center [481, 492] width 774 height 134
click at [471, 476] on button "button" at bounding box center [480, 491] width 104 height 59
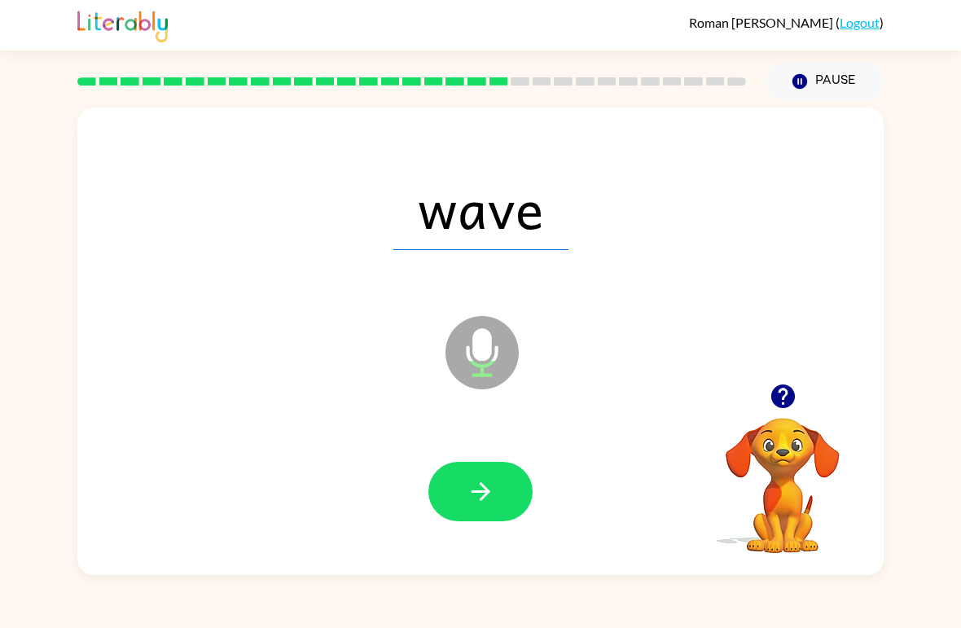
click at [487, 478] on icon "button" at bounding box center [481, 491] width 29 height 29
click at [481, 504] on icon "button" at bounding box center [481, 491] width 29 height 29
click at [453, 479] on button "button" at bounding box center [480, 491] width 104 height 59
click at [485, 467] on button "button" at bounding box center [480, 491] width 104 height 59
click at [468, 496] on icon "button" at bounding box center [481, 491] width 29 height 29
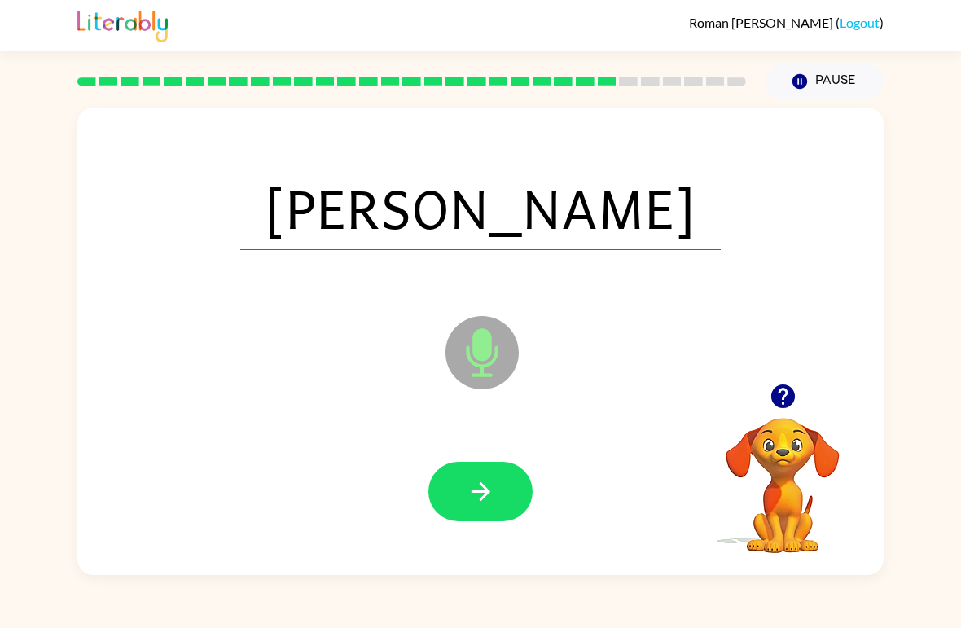
click at [457, 475] on button "button" at bounding box center [480, 491] width 104 height 59
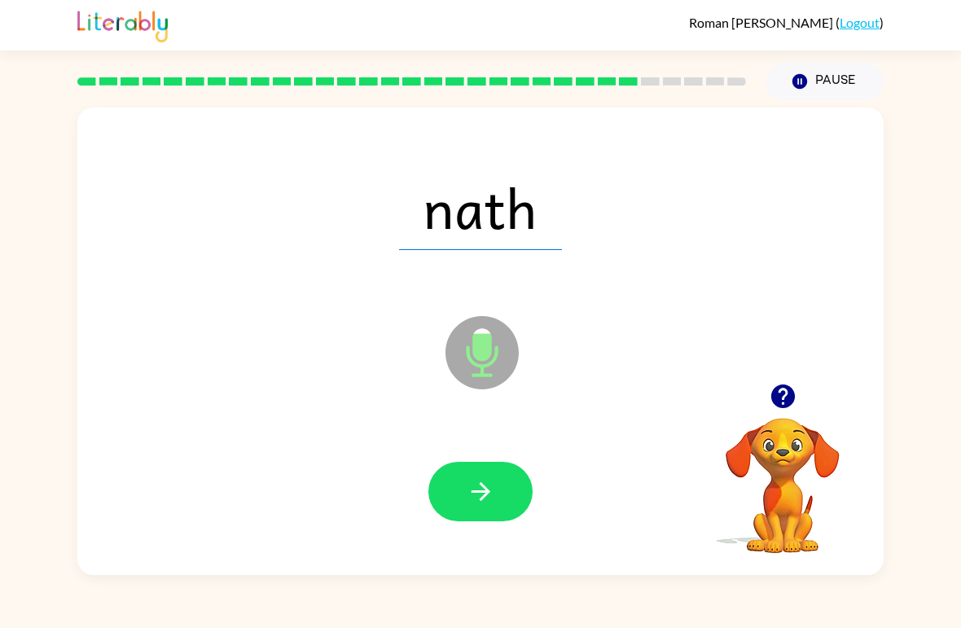
click at [467, 495] on icon "button" at bounding box center [481, 491] width 29 height 29
click at [530, 501] on button "button" at bounding box center [480, 491] width 104 height 59
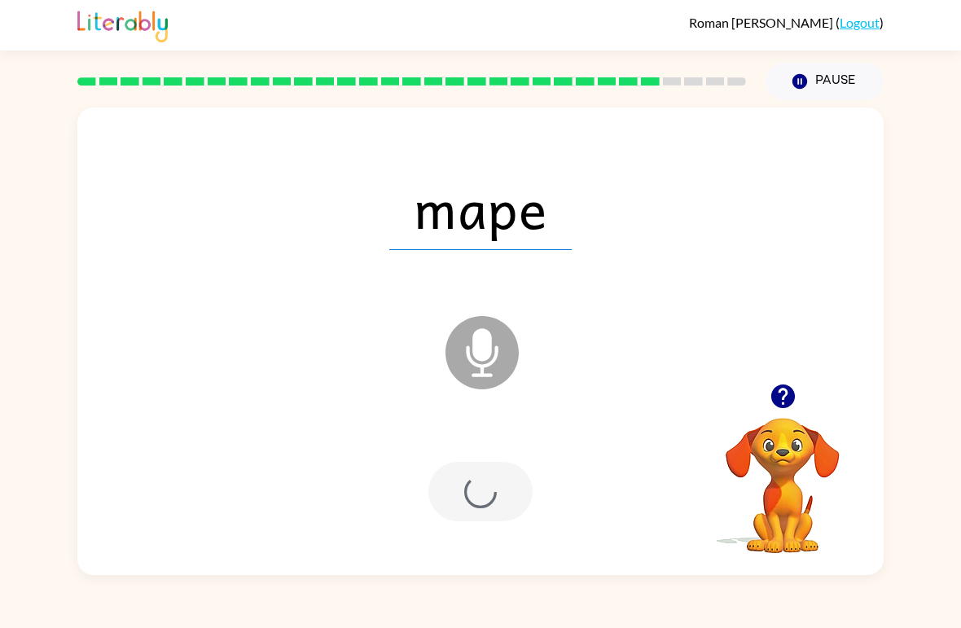
click at [420, 482] on div at bounding box center [481, 492] width 774 height 134
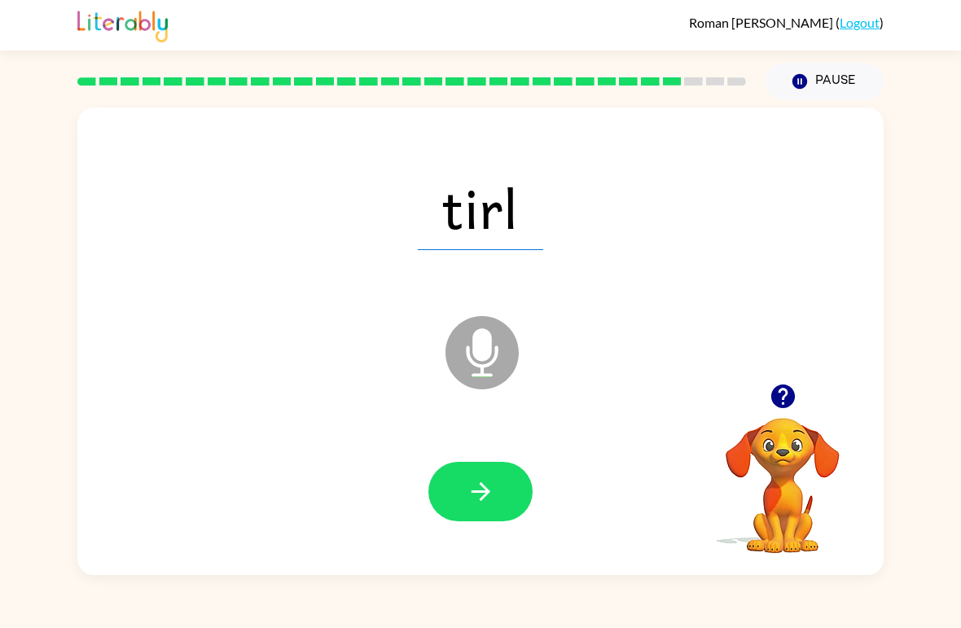
click at [458, 511] on button "button" at bounding box center [480, 491] width 104 height 59
click at [498, 498] on button "button" at bounding box center [480, 491] width 104 height 59
click at [432, 492] on button "button" at bounding box center [480, 491] width 104 height 59
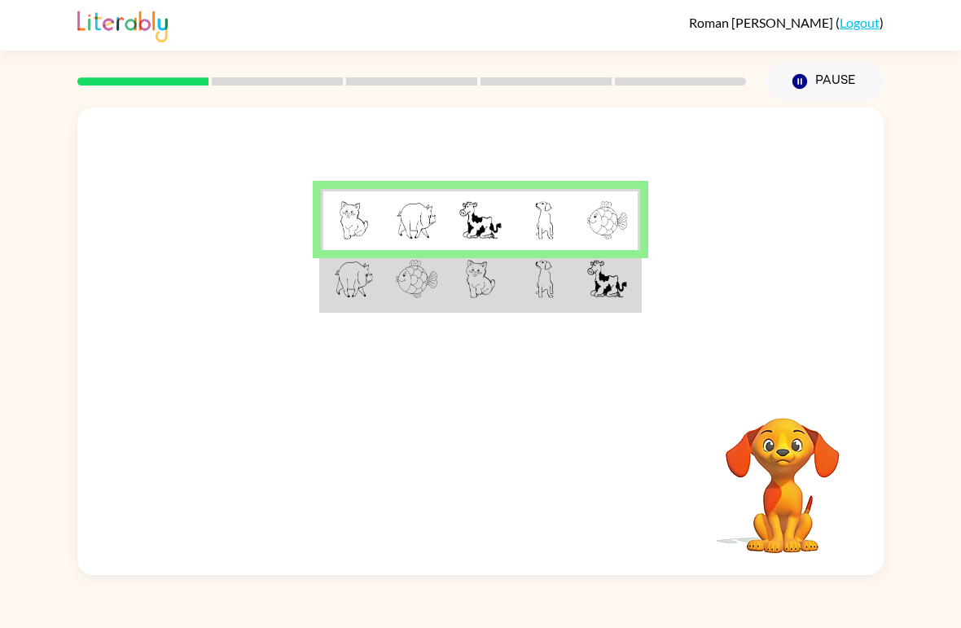
click at [616, 295] on img at bounding box center [607, 279] width 40 height 38
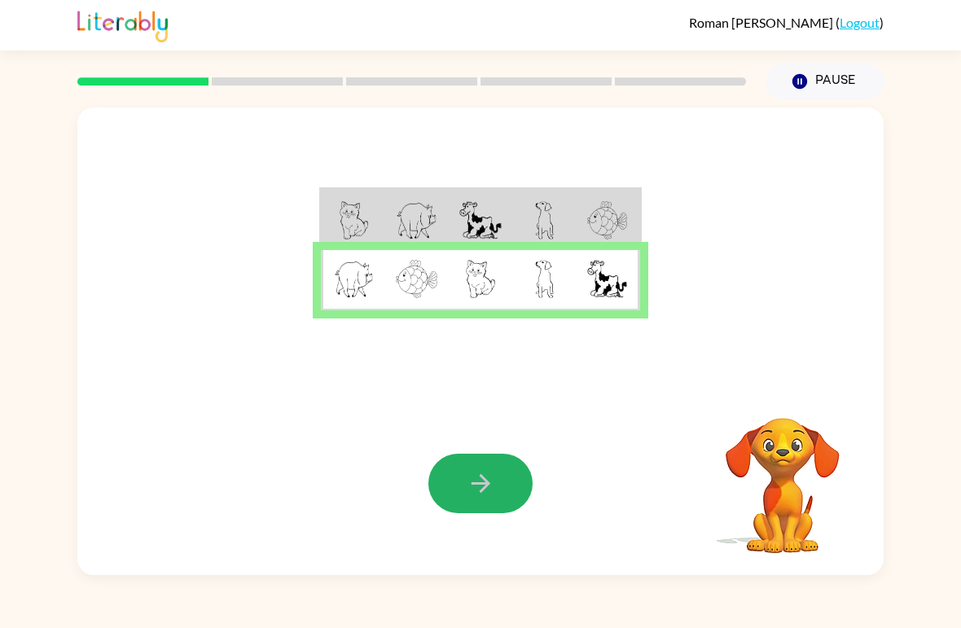
click at [512, 502] on button "button" at bounding box center [480, 483] width 104 height 59
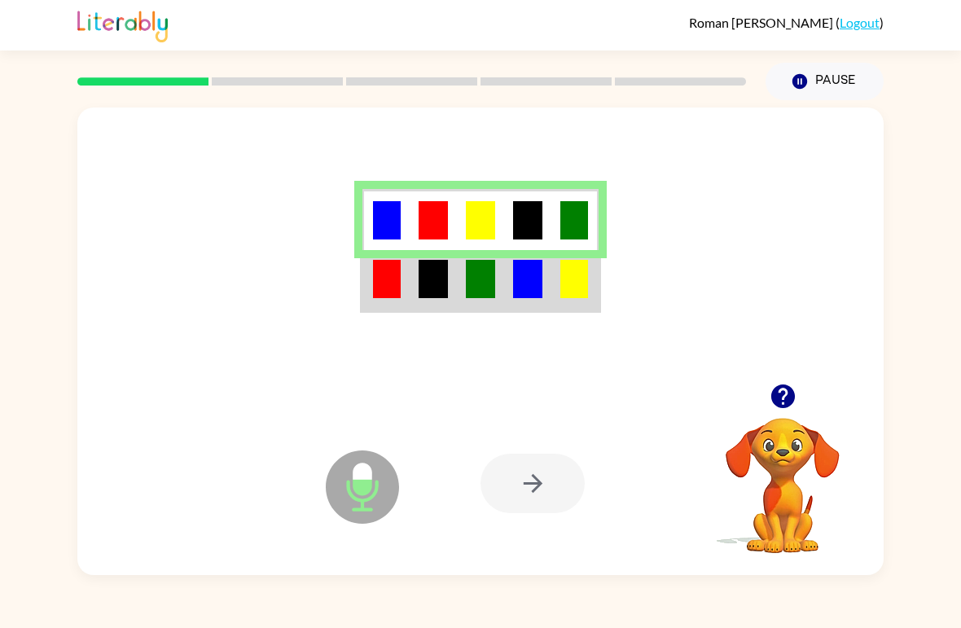
click at [429, 298] on img at bounding box center [433, 279] width 29 height 38
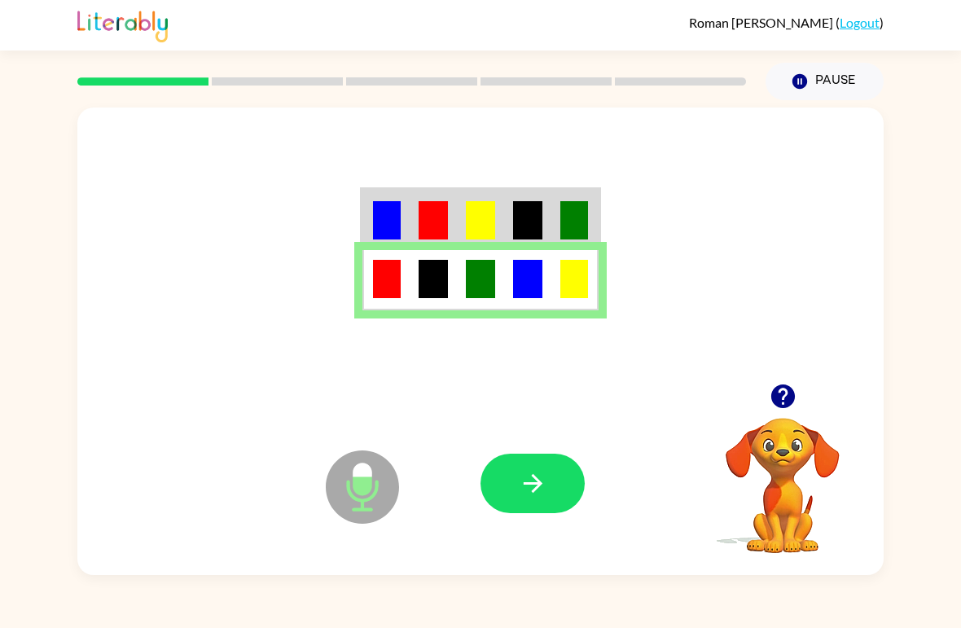
click at [544, 477] on icon "button" at bounding box center [533, 483] width 29 height 29
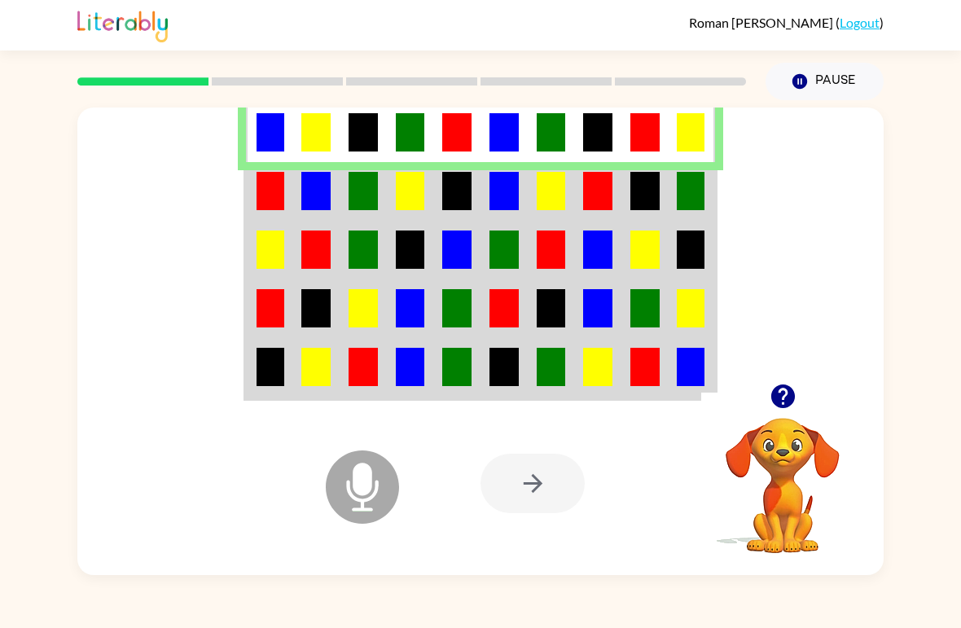
click at [232, 189] on div at bounding box center [480, 245] width 806 height 276
click at [266, 215] on td at bounding box center [269, 191] width 47 height 59
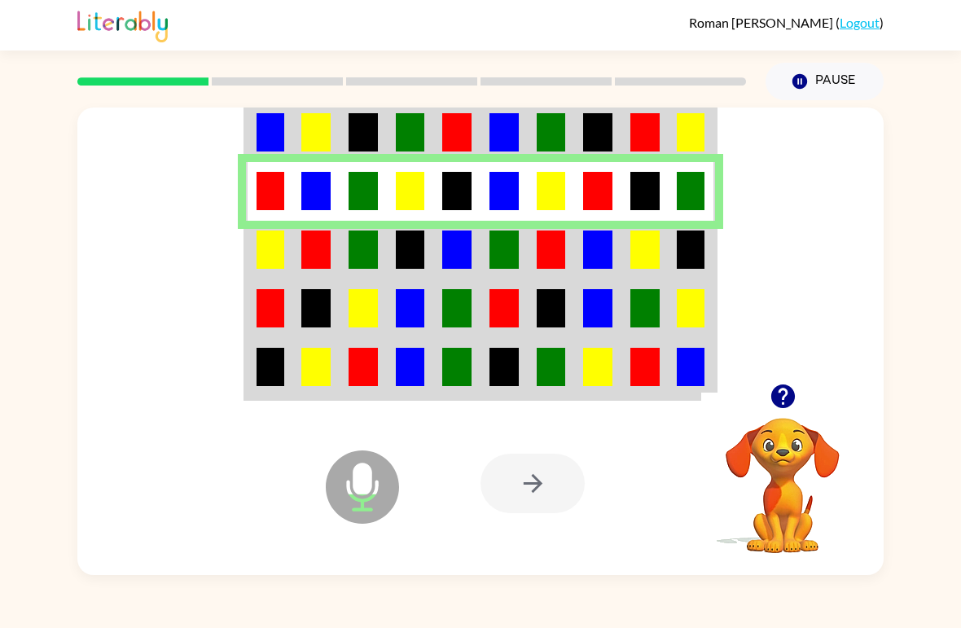
click at [688, 256] on img at bounding box center [691, 249] width 28 height 38
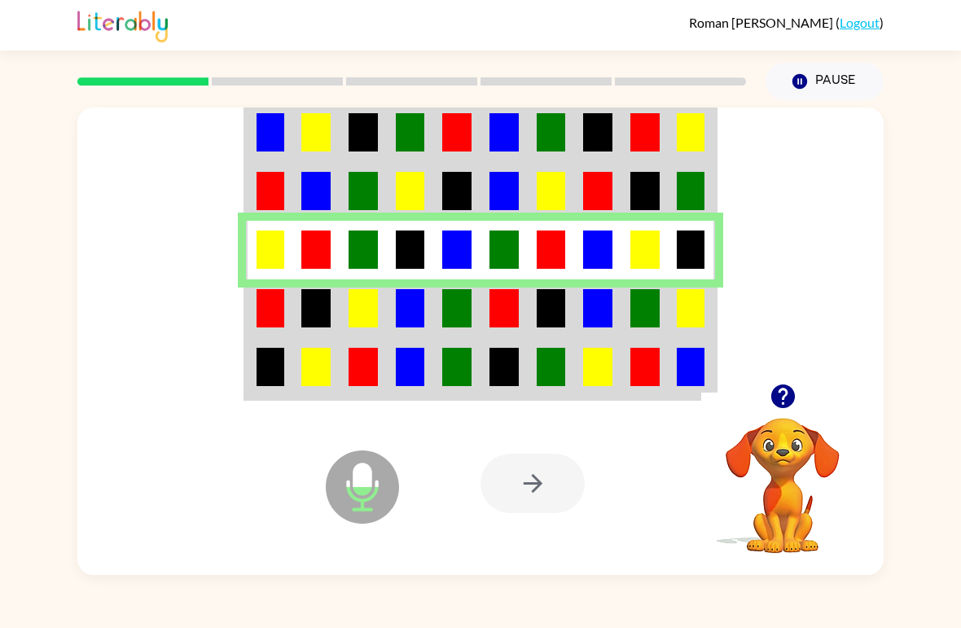
click at [267, 86] on div at bounding box center [412, 81] width 688 height 57
click at [222, 78] on rect at bounding box center [277, 81] width 131 height 8
click at [678, 312] on img at bounding box center [691, 308] width 28 height 38
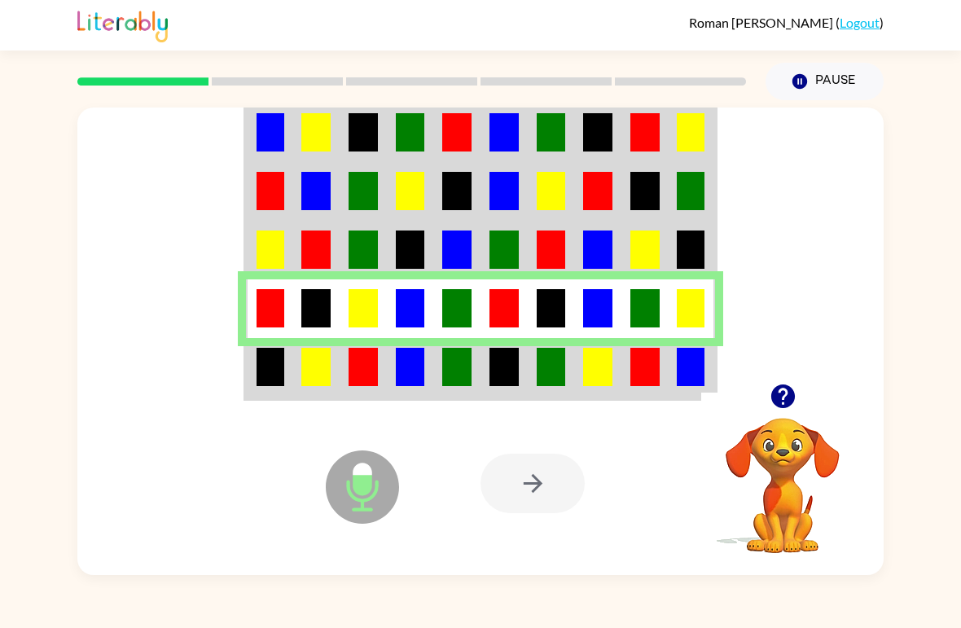
click at [672, 359] on td at bounding box center [692, 368] width 47 height 61
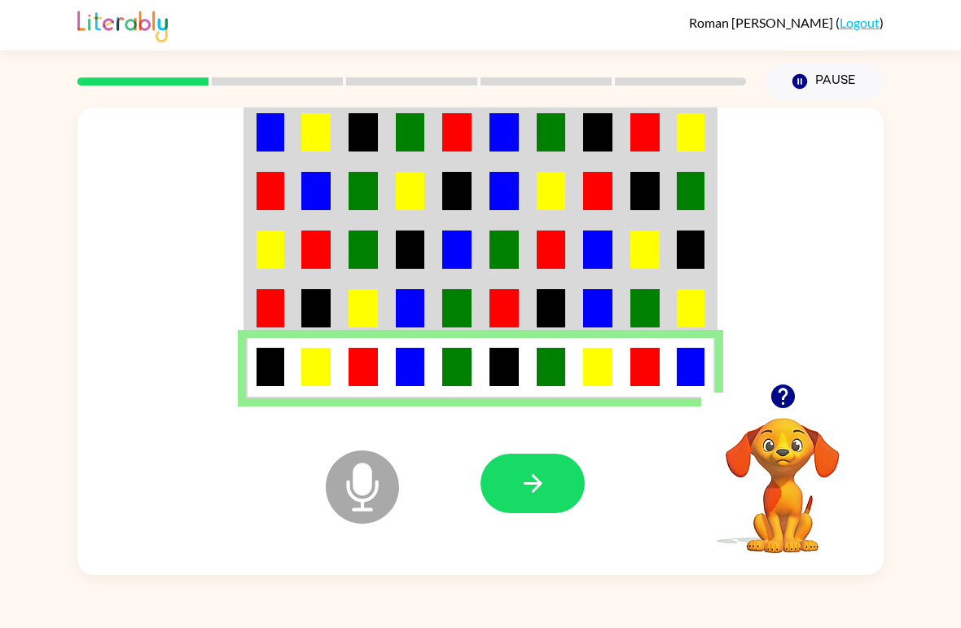
click at [567, 493] on button "button" at bounding box center [532, 483] width 104 height 59
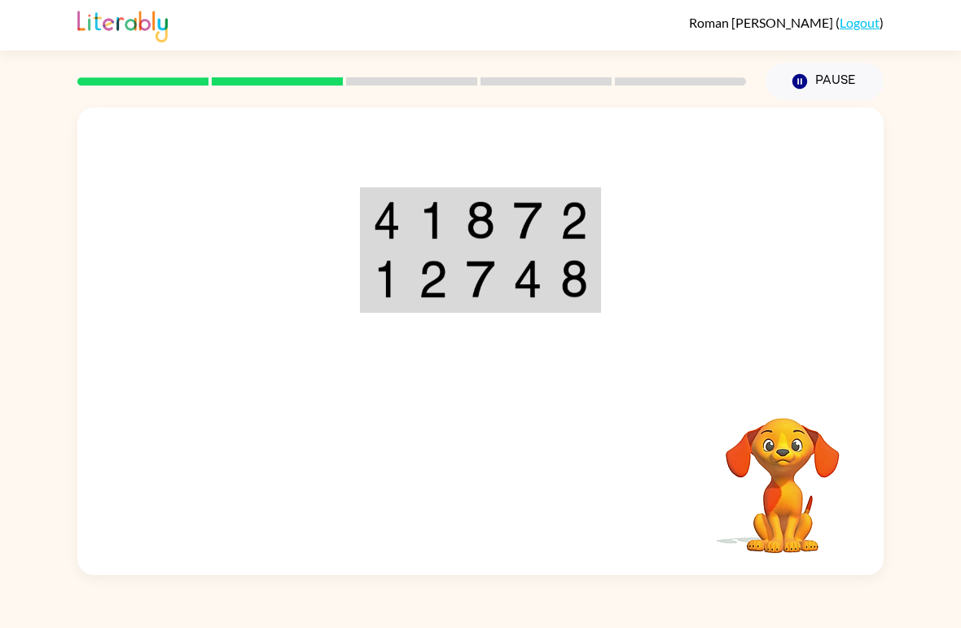
click at [450, 184] on div at bounding box center [480, 245] width 806 height 276
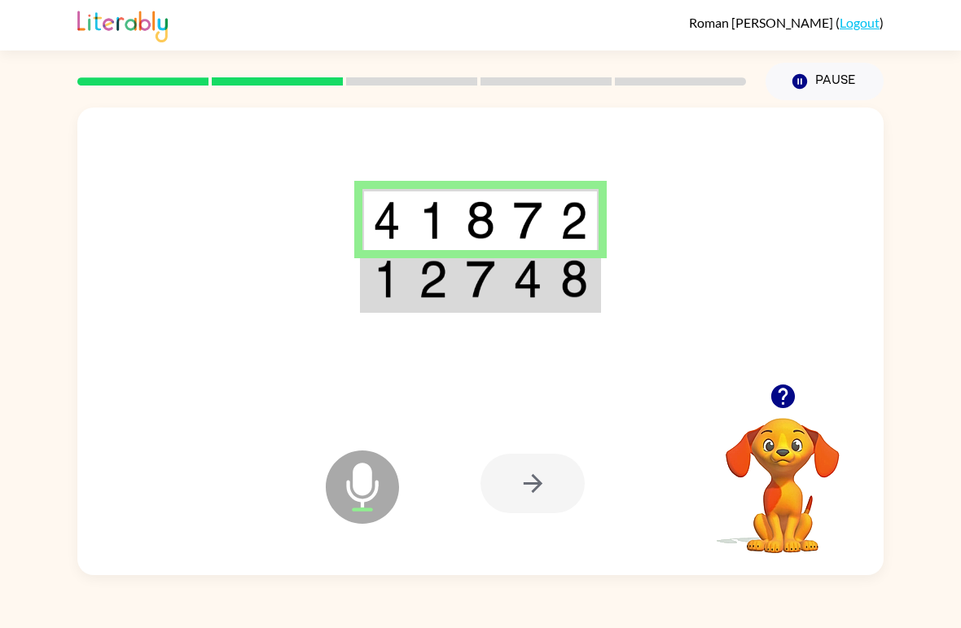
click at [489, 290] on img at bounding box center [480, 279] width 29 height 38
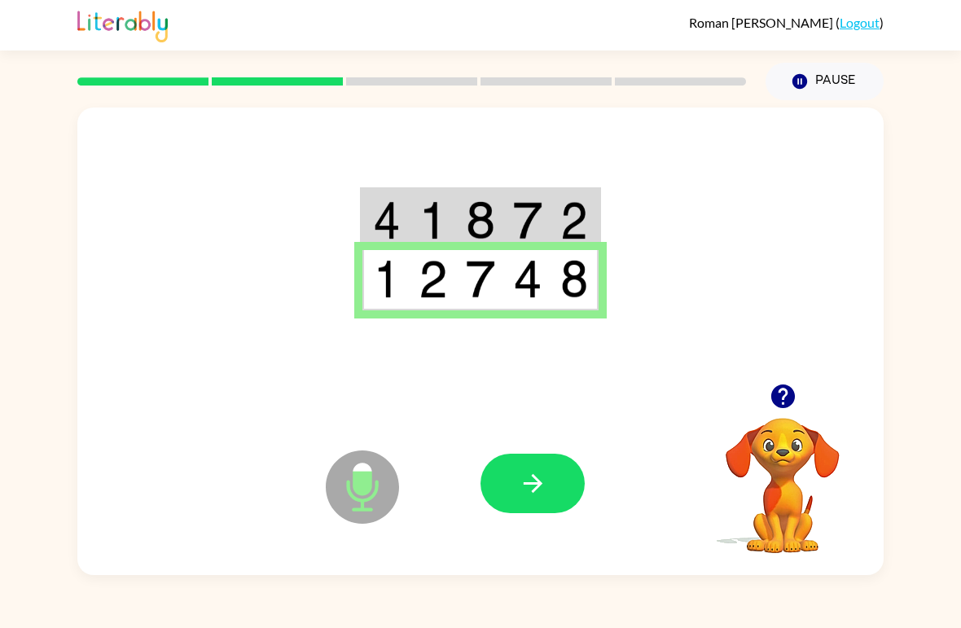
click at [485, 496] on button "button" at bounding box center [532, 483] width 104 height 59
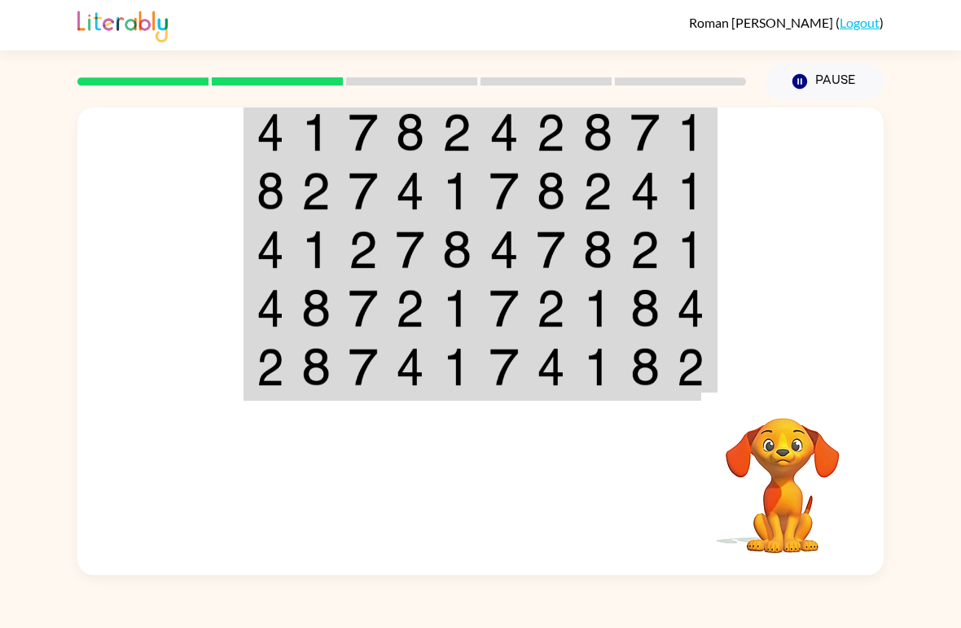
click at [151, 215] on div at bounding box center [480, 245] width 806 height 276
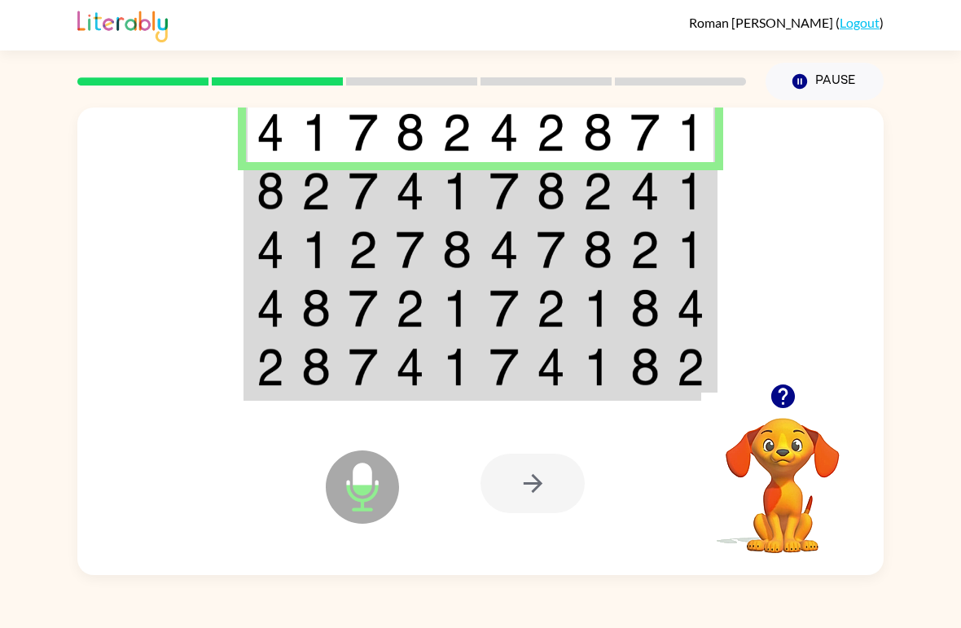
click at [276, 185] on img at bounding box center [271, 191] width 28 height 38
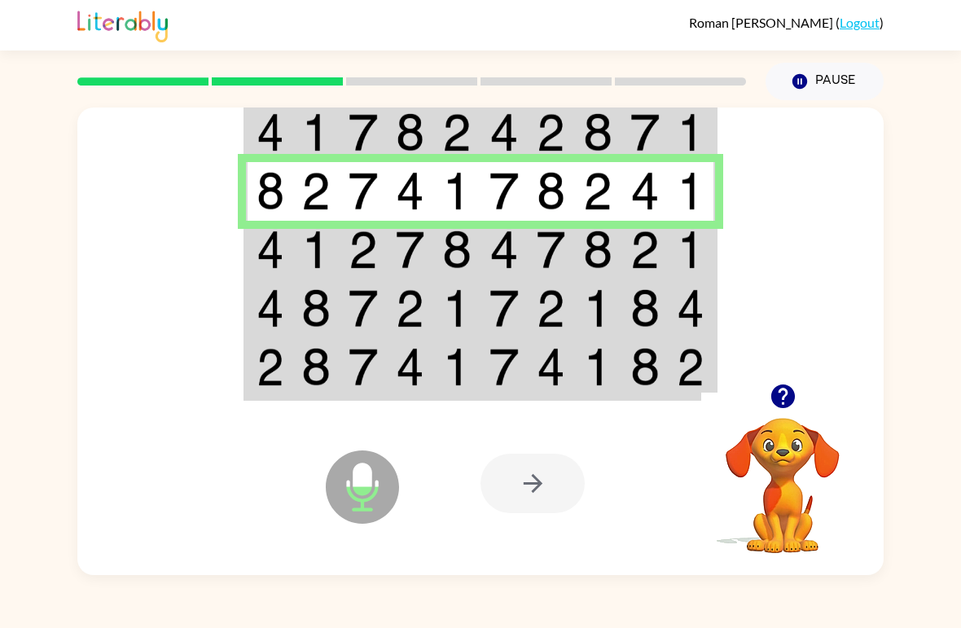
click at [279, 262] on img at bounding box center [271, 249] width 28 height 38
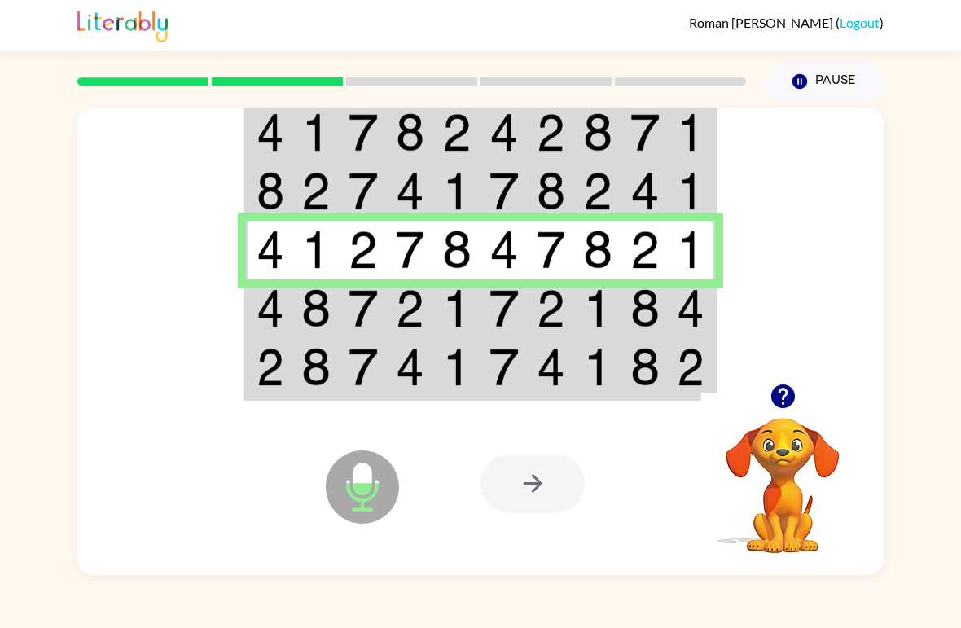
click at [270, 313] on img at bounding box center [271, 308] width 28 height 38
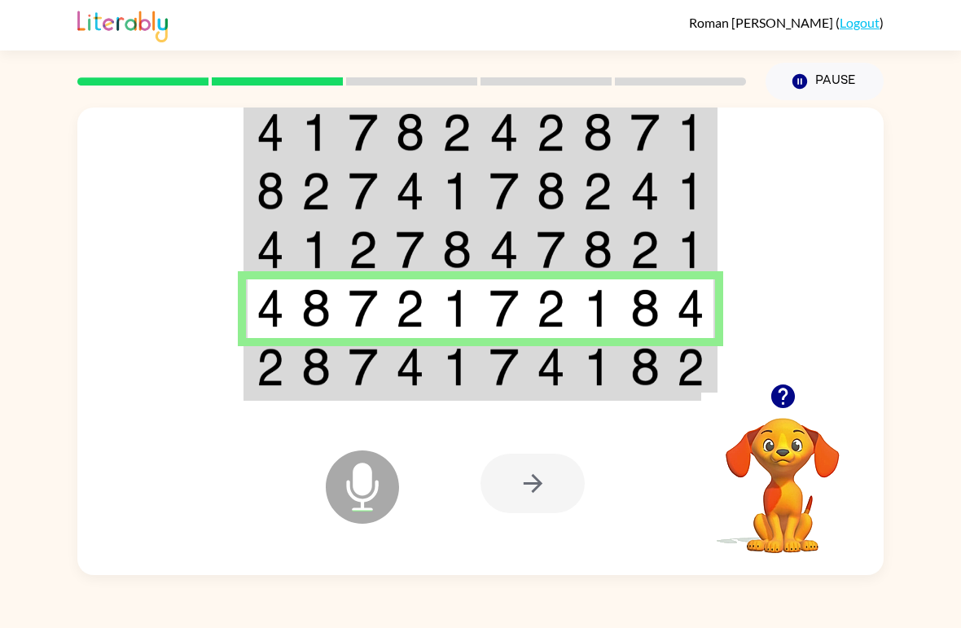
click at [290, 391] on td at bounding box center [269, 368] width 47 height 61
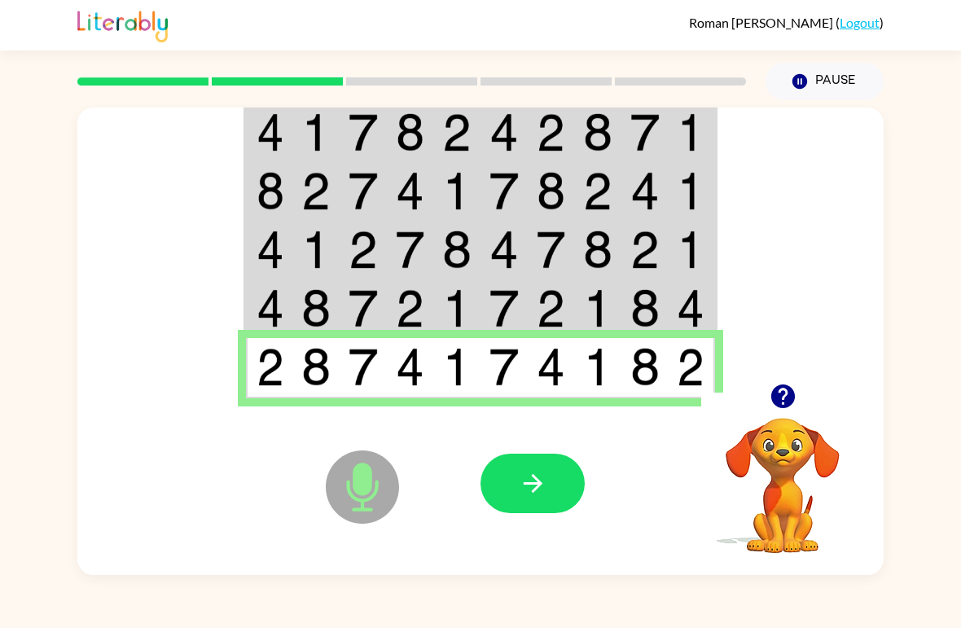
click at [519, 478] on icon "button" at bounding box center [533, 483] width 29 height 29
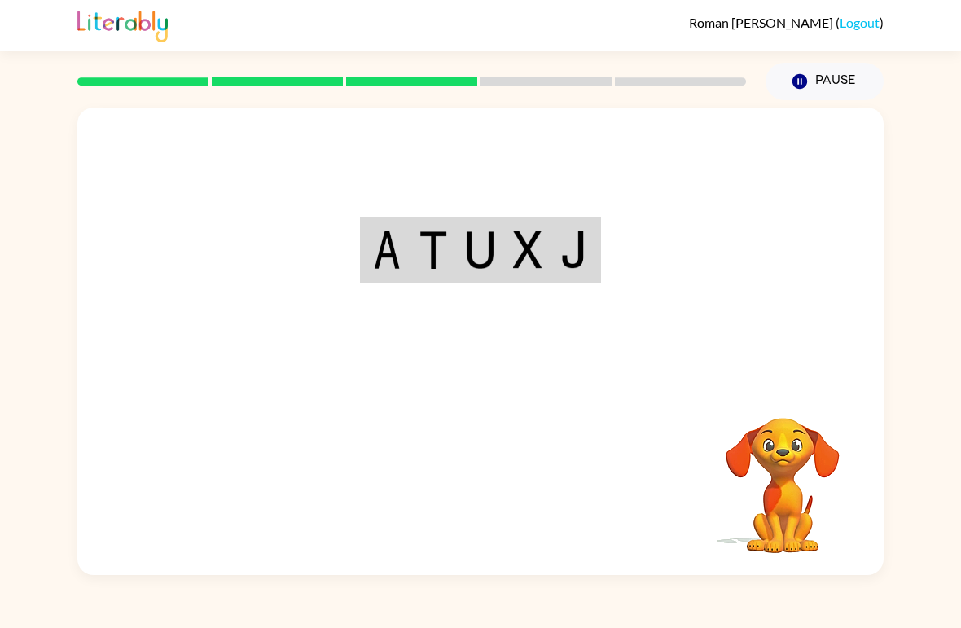
click at [428, 276] on td at bounding box center [433, 249] width 47 height 63
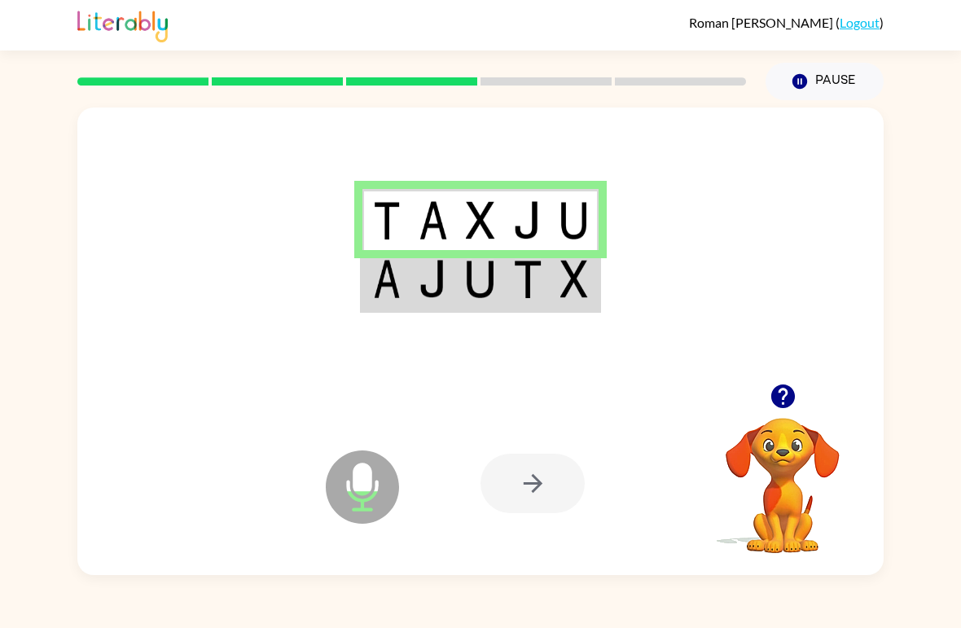
click at [422, 291] on img at bounding box center [433, 279] width 29 height 38
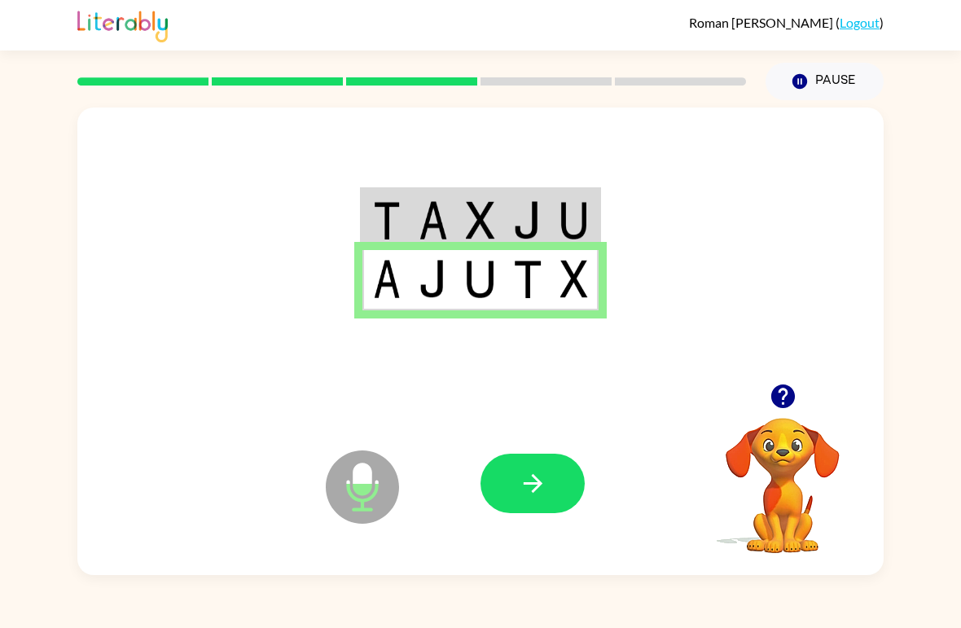
click at [531, 491] on icon "button" at bounding box center [533, 483] width 29 height 29
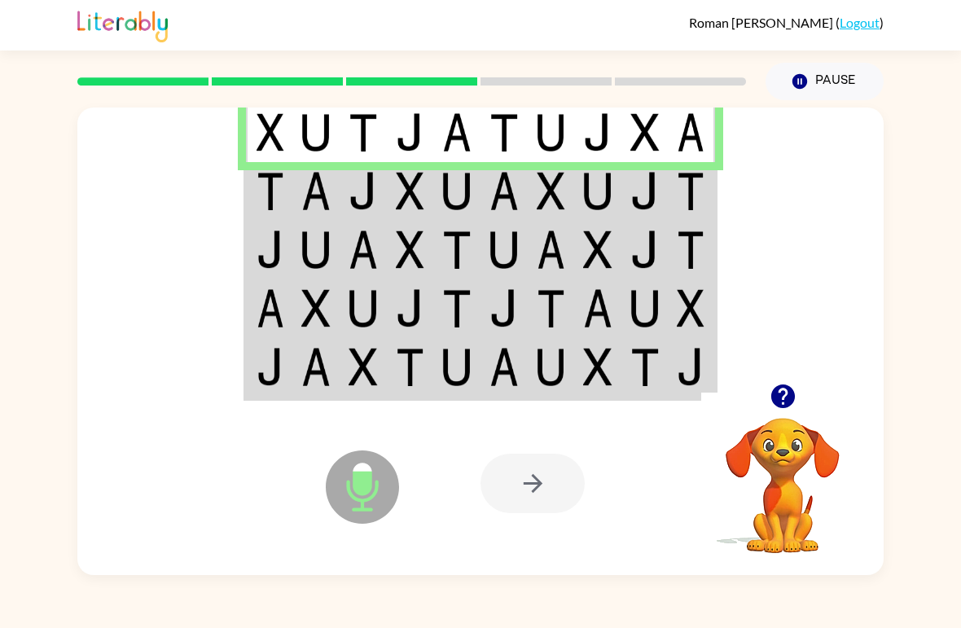
click at [625, 156] on td at bounding box center [644, 131] width 47 height 61
click at [301, 191] on img at bounding box center [315, 191] width 29 height 38
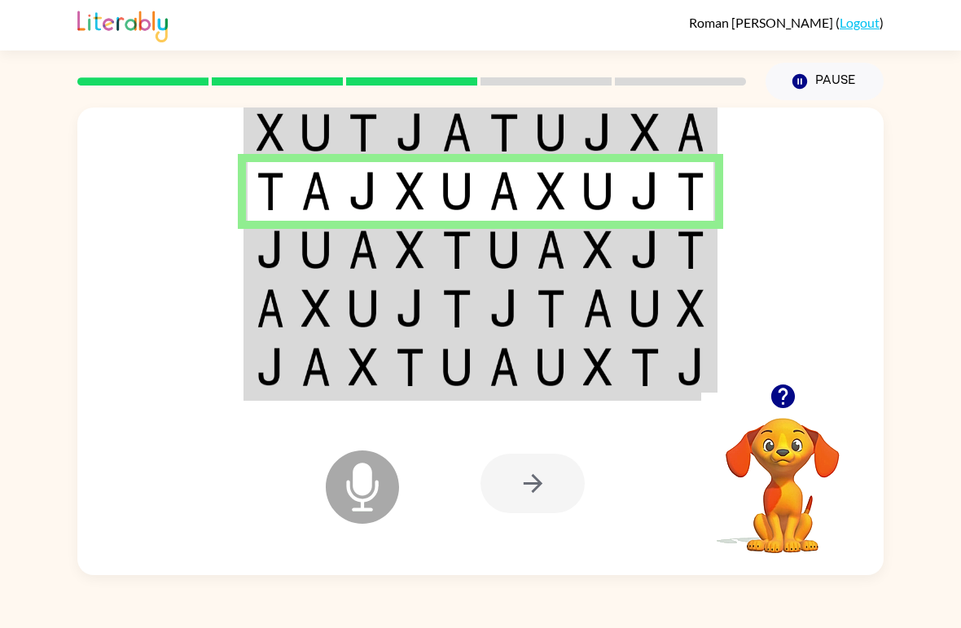
click at [375, 251] on img at bounding box center [363, 249] width 29 height 38
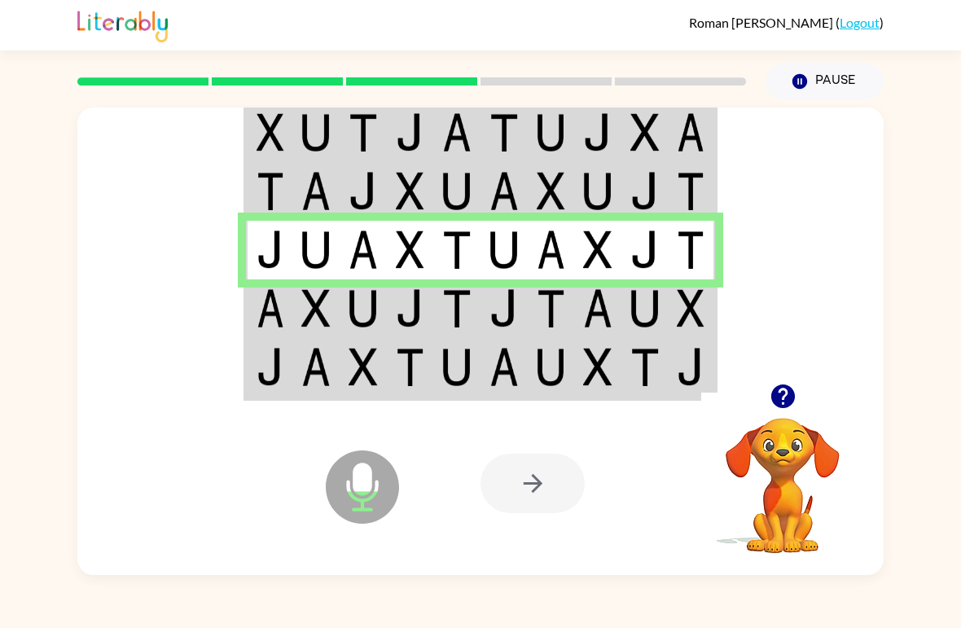
click at [257, 305] on img at bounding box center [271, 308] width 28 height 38
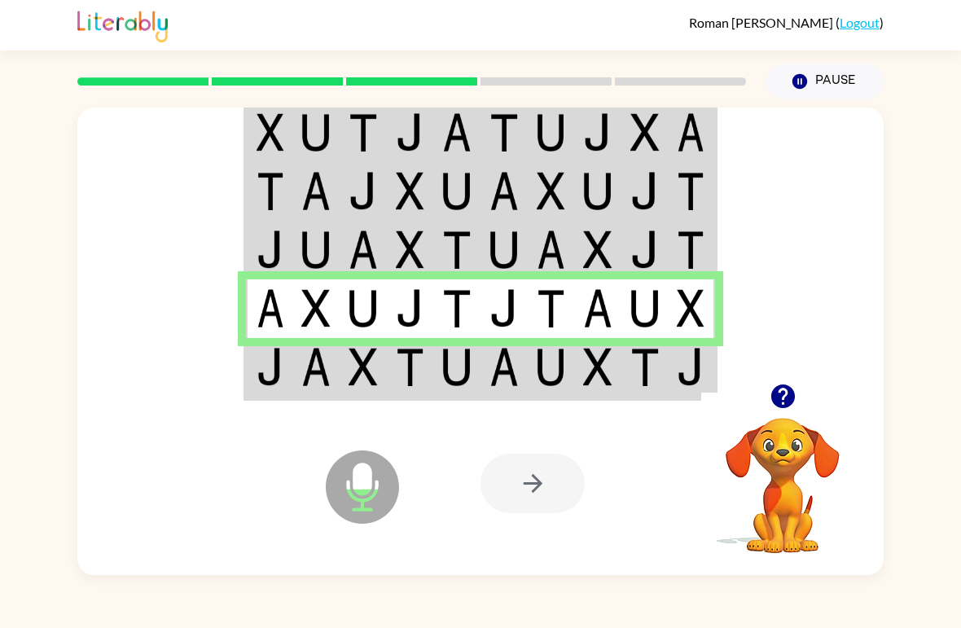
click at [291, 389] on td at bounding box center [269, 368] width 47 height 61
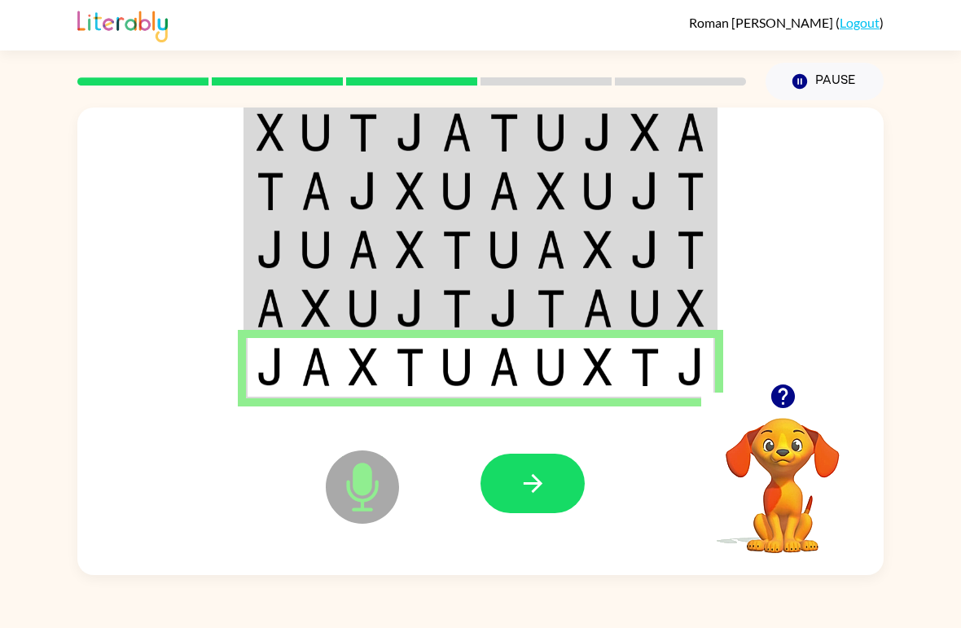
click at [504, 486] on button "button" at bounding box center [532, 483] width 104 height 59
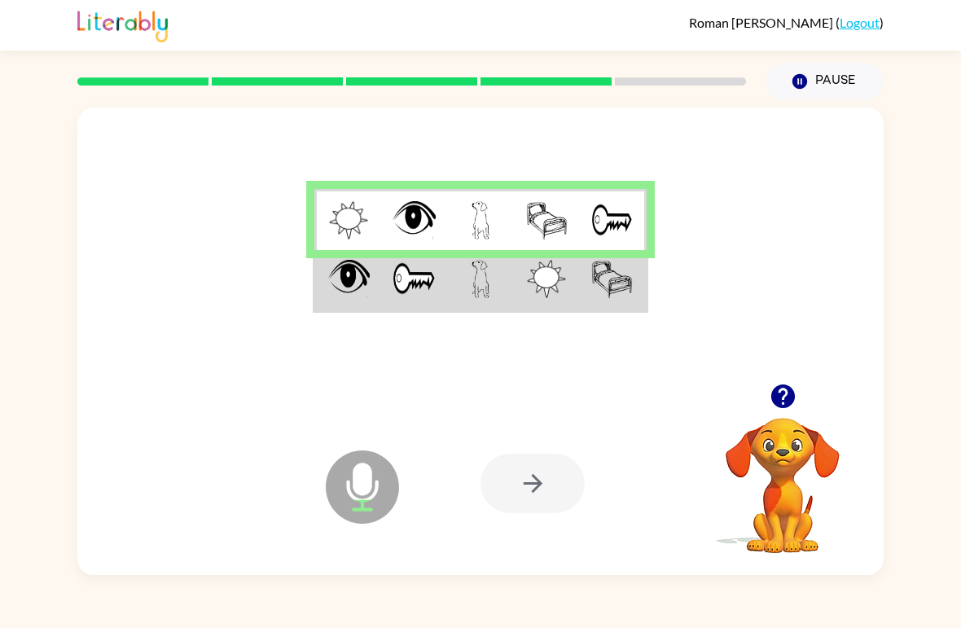
click at [346, 273] on img at bounding box center [349, 279] width 42 height 38
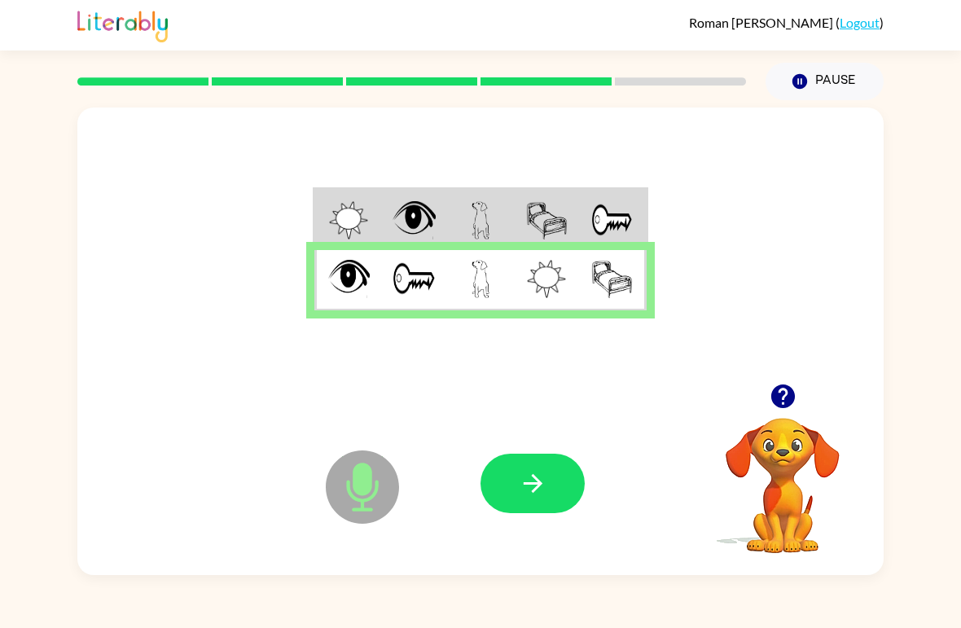
click at [501, 458] on button "button" at bounding box center [532, 483] width 104 height 59
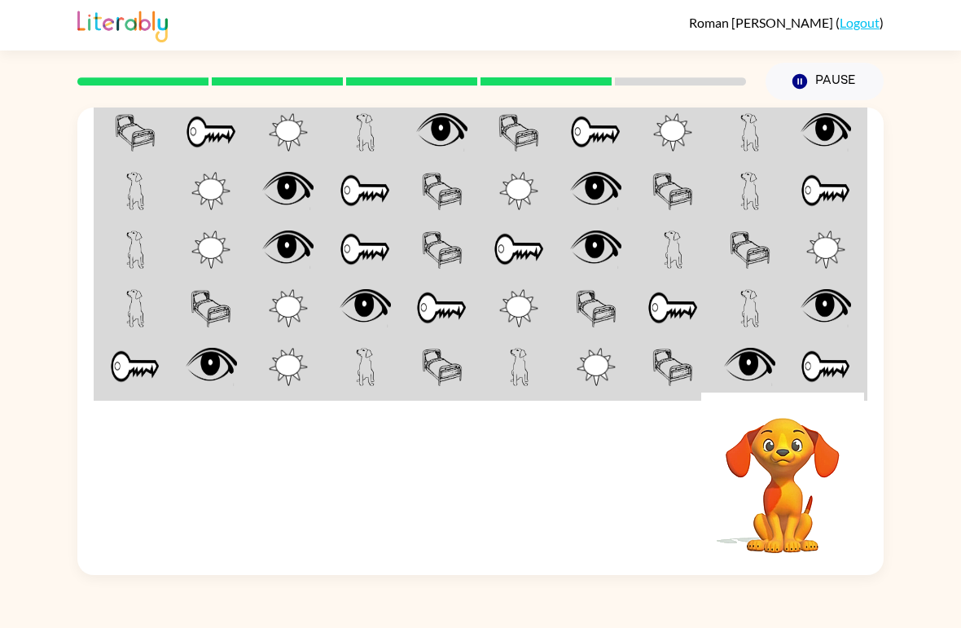
click at [143, 146] on img at bounding box center [135, 132] width 41 height 38
click at [467, 151] on img at bounding box center [441, 132] width 51 height 38
click at [475, 109] on td at bounding box center [442, 131] width 77 height 61
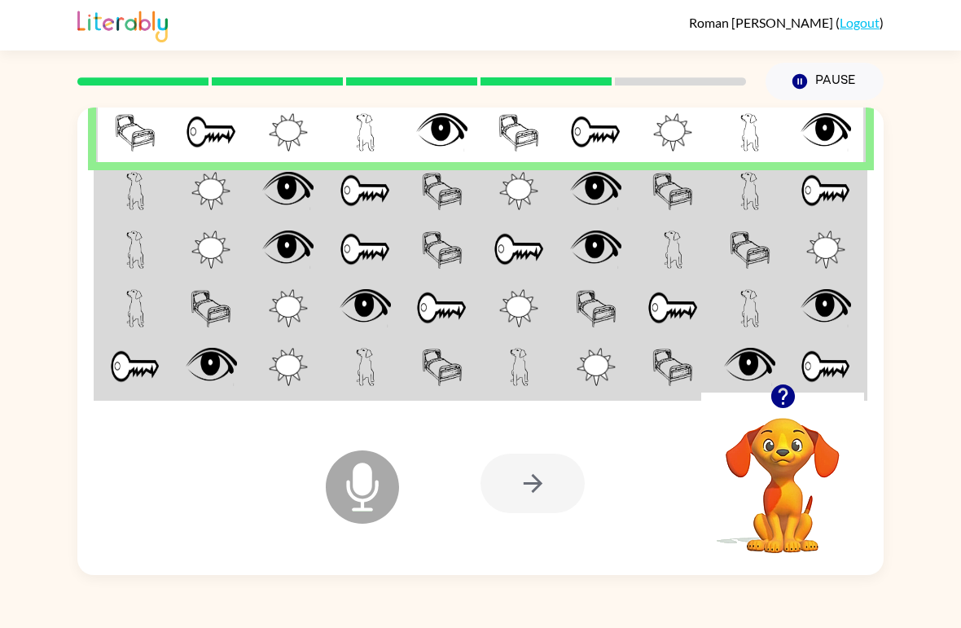
click at [86, 214] on div at bounding box center [480, 245] width 806 height 276
click at [123, 202] on td at bounding box center [134, 191] width 77 height 59
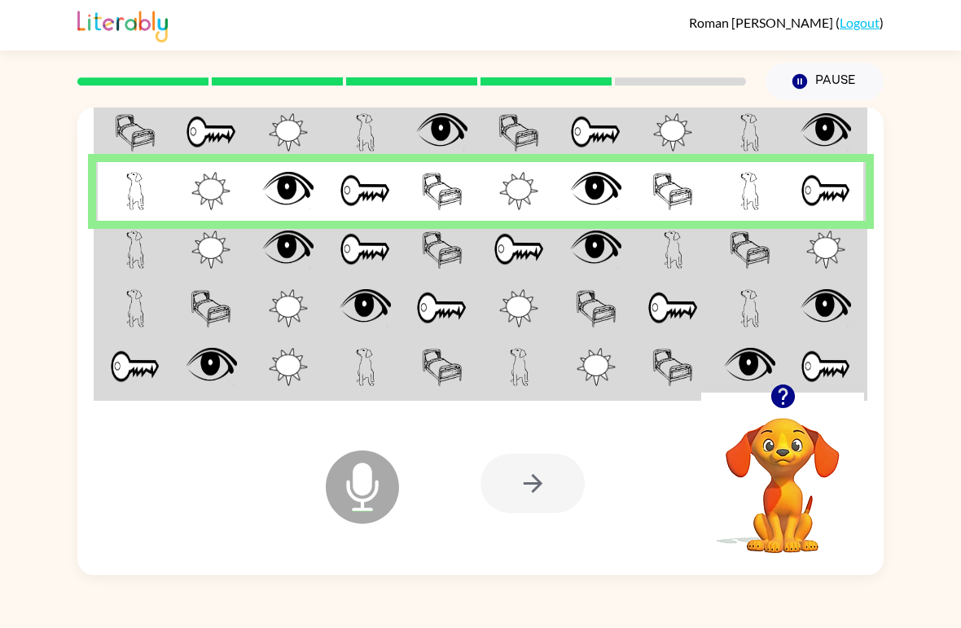
click at [133, 293] on img at bounding box center [135, 308] width 19 height 38
click at [134, 252] on img at bounding box center [135, 249] width 19 height 38
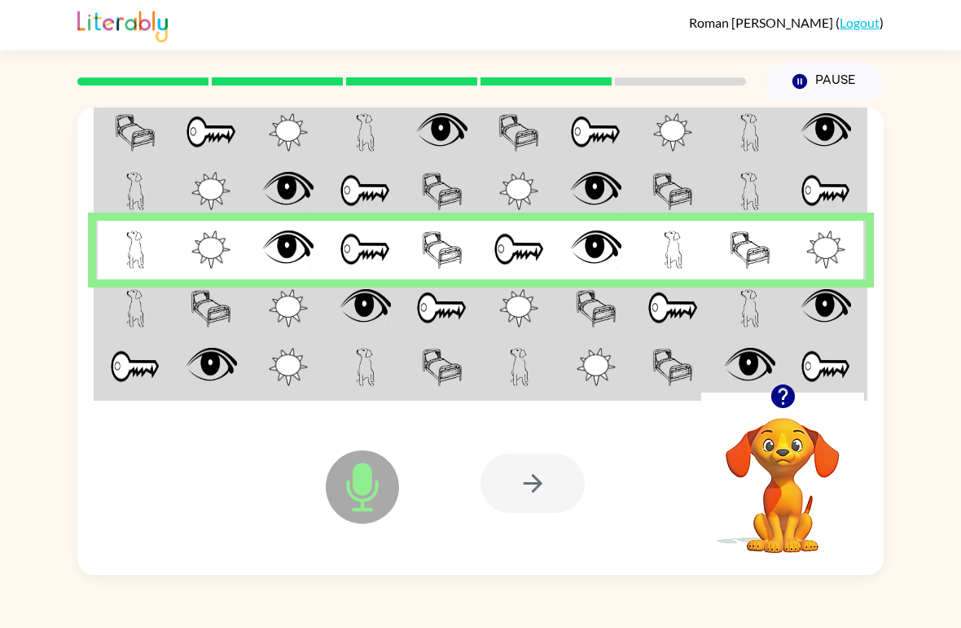
click at [151, 315] on td at bounding box center [134, 308] width 77 height 59
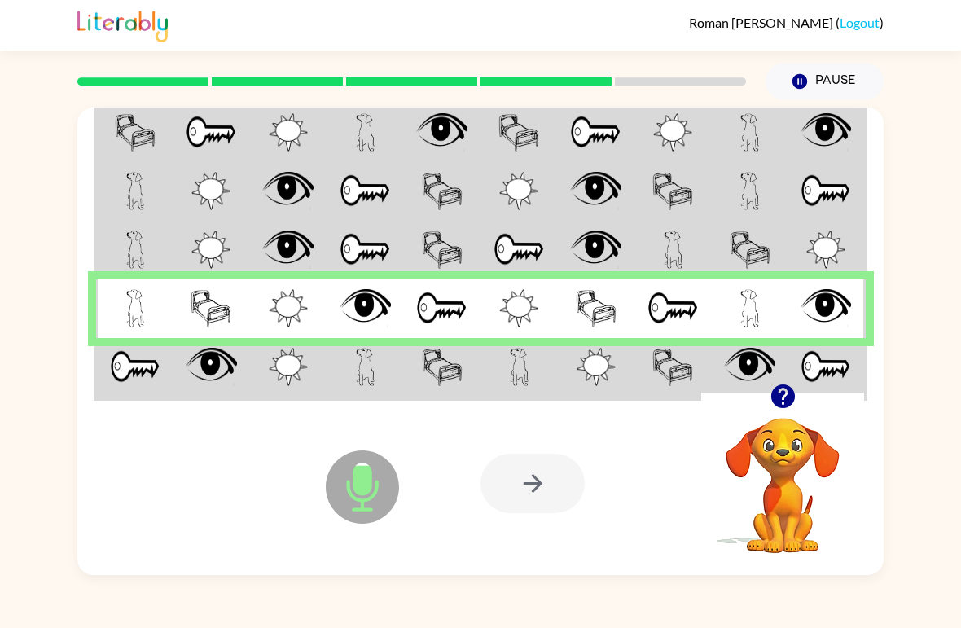
click at [799, 394] on button "button" at bounding box center [783, 396] width 42 height 42
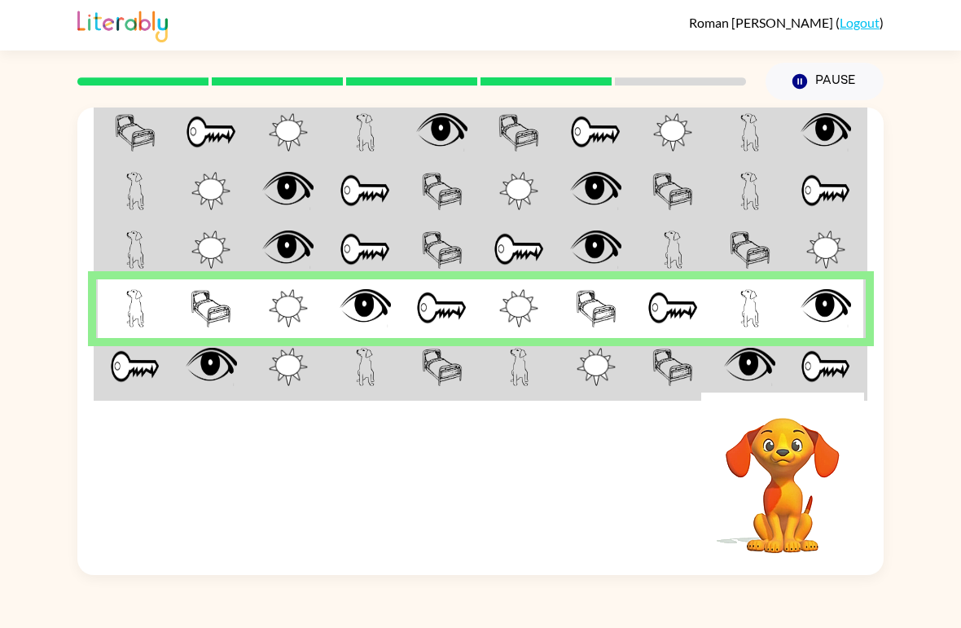
click at [854, 366] on td at bounding box center [826, 368] width 77 height 61
click at [847, 363] on img at bounding box center [825, 367] width 50 height 38
click at [611, 344] on td at bounding box center [596, 368] width 77 height 61
click at [605, 371] on img at bounding box center [596, 367] width 39 height 38
click at [604, 371] on img at bounding box center [596, 367] width 39 height 38
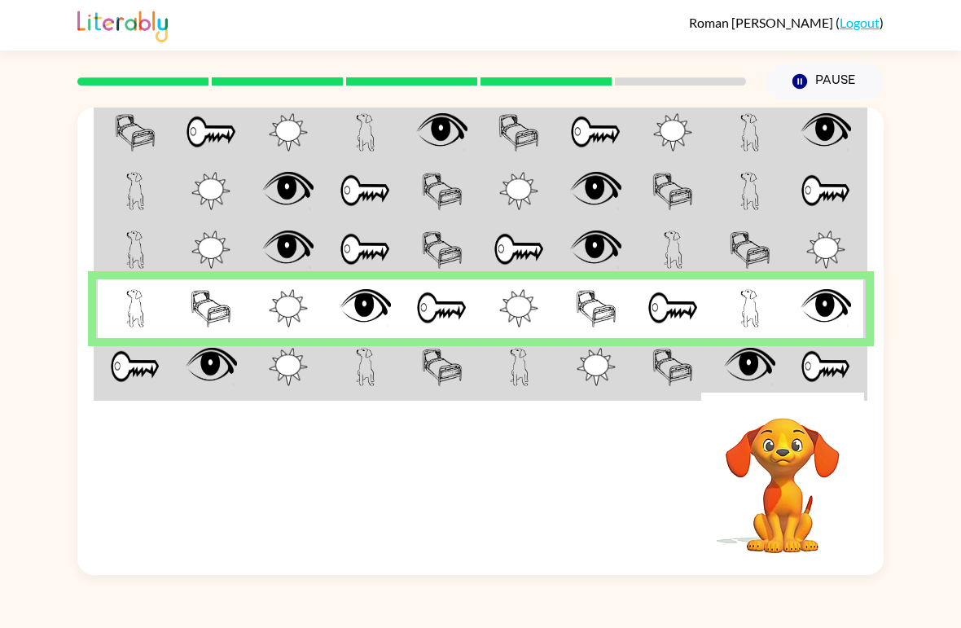
click at [626, 385] on td at bounding box center [596, 368] width 77 height 61
click at [622, 381] on td at bounding box center [596, 368] width 77 height 61
click at [629, 377] on td at bounding box center [596, 368] width 77 height 61
click at [120, 361] on img at bounding box center [135, 367] width 50 height 38
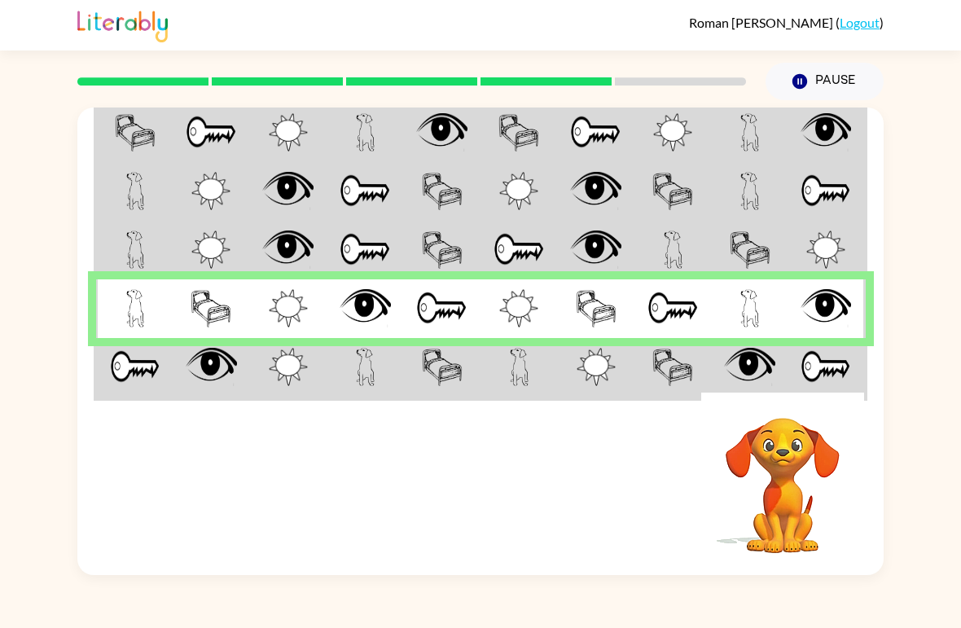
click at [151, 366] on img at bounding box center [135, 367] width 50 height 38
click at [107, 335] on td at bounding box center [134, 308] width 77 height 59
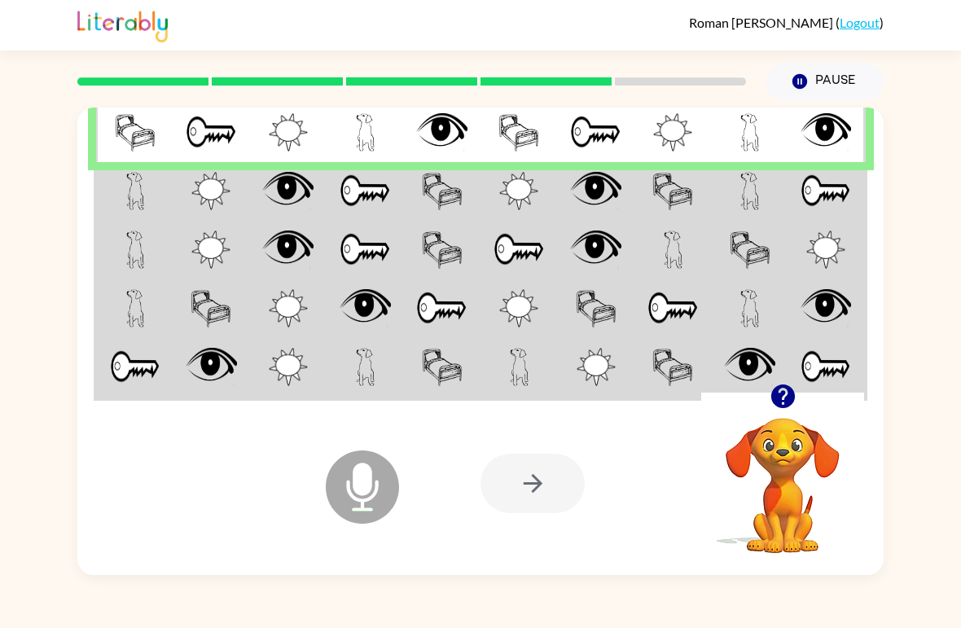
click at [106, 383] on td at bounding box center [134, 368] width 77 height 61
click at [354, 517] on icon at bounding box center [362, 486] width 73 height 73
click at [824, 65] on button "Pause Pause" at bounding box center [824, 81] width 118 height 37
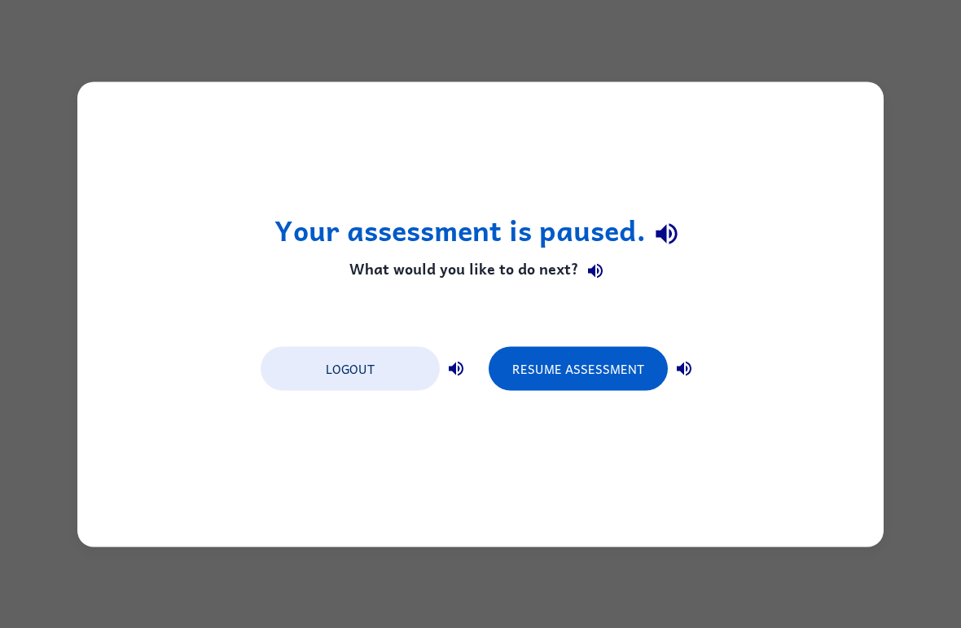
click at [381, 374] on button "Logout" at bounding box center [350, 368] width 179 height 44
